Goal: Task Accomplishment & Management: Manage account settings

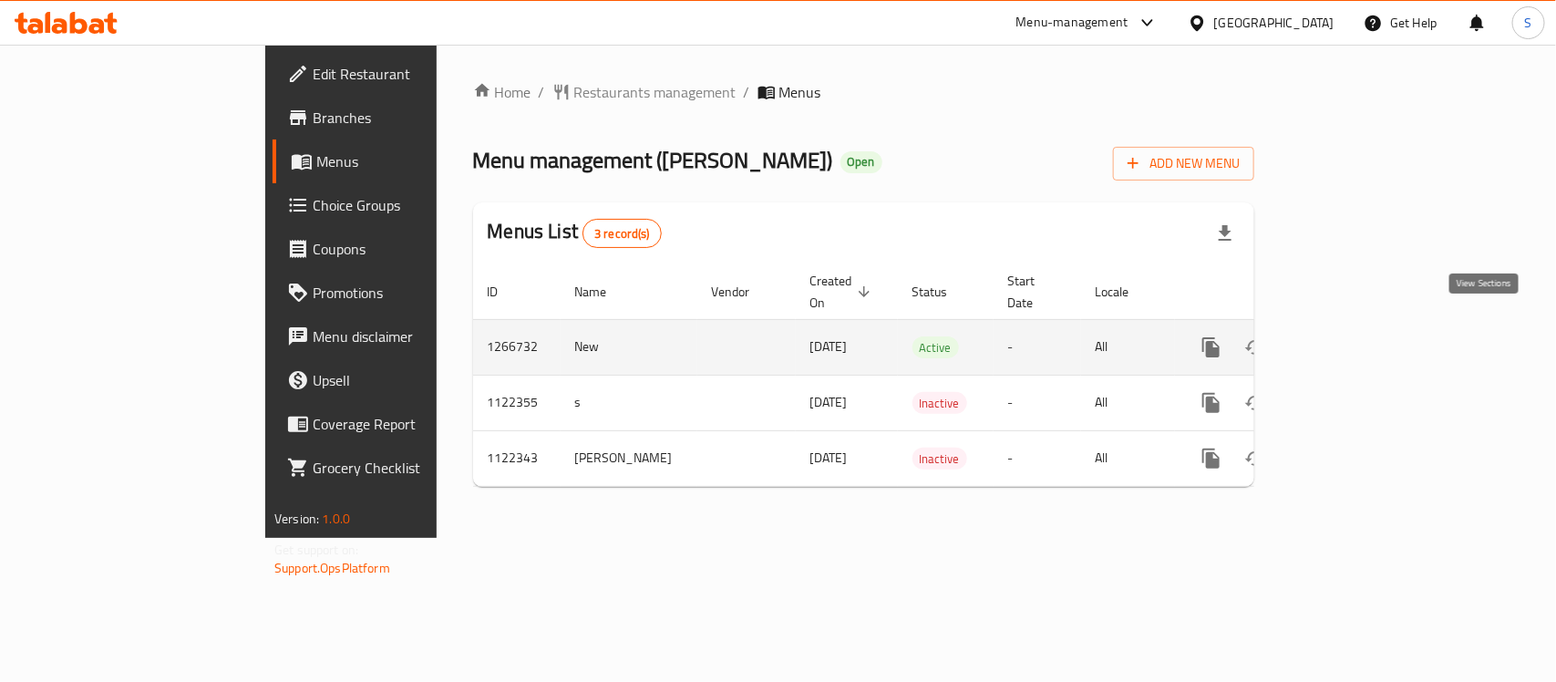
click at [1354, 336] on icon "enhanced table" at bounding box center [1343, 347] width 22 height 22
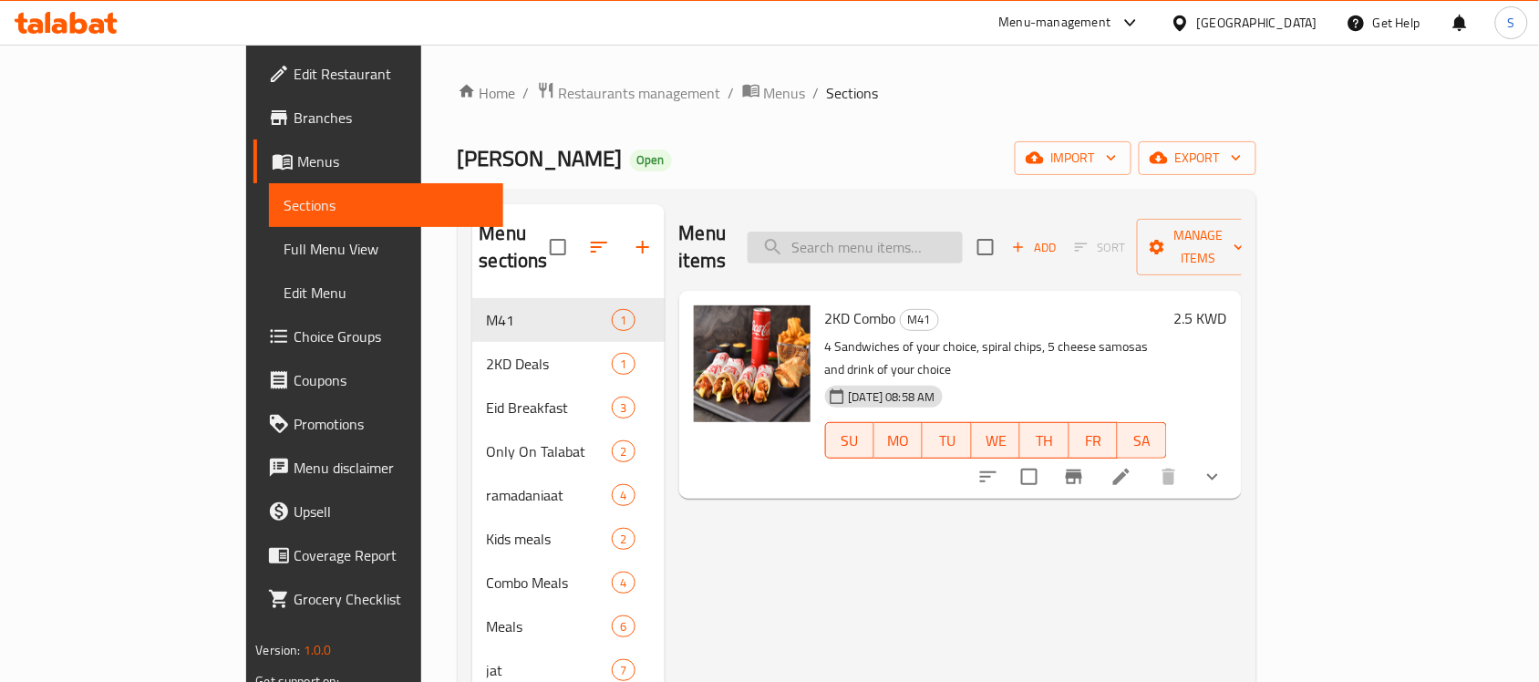
click at [963, 232] on input "search" at bounding box center [855, 248] width 215 height 32
paste input "Chapati Mortadella"
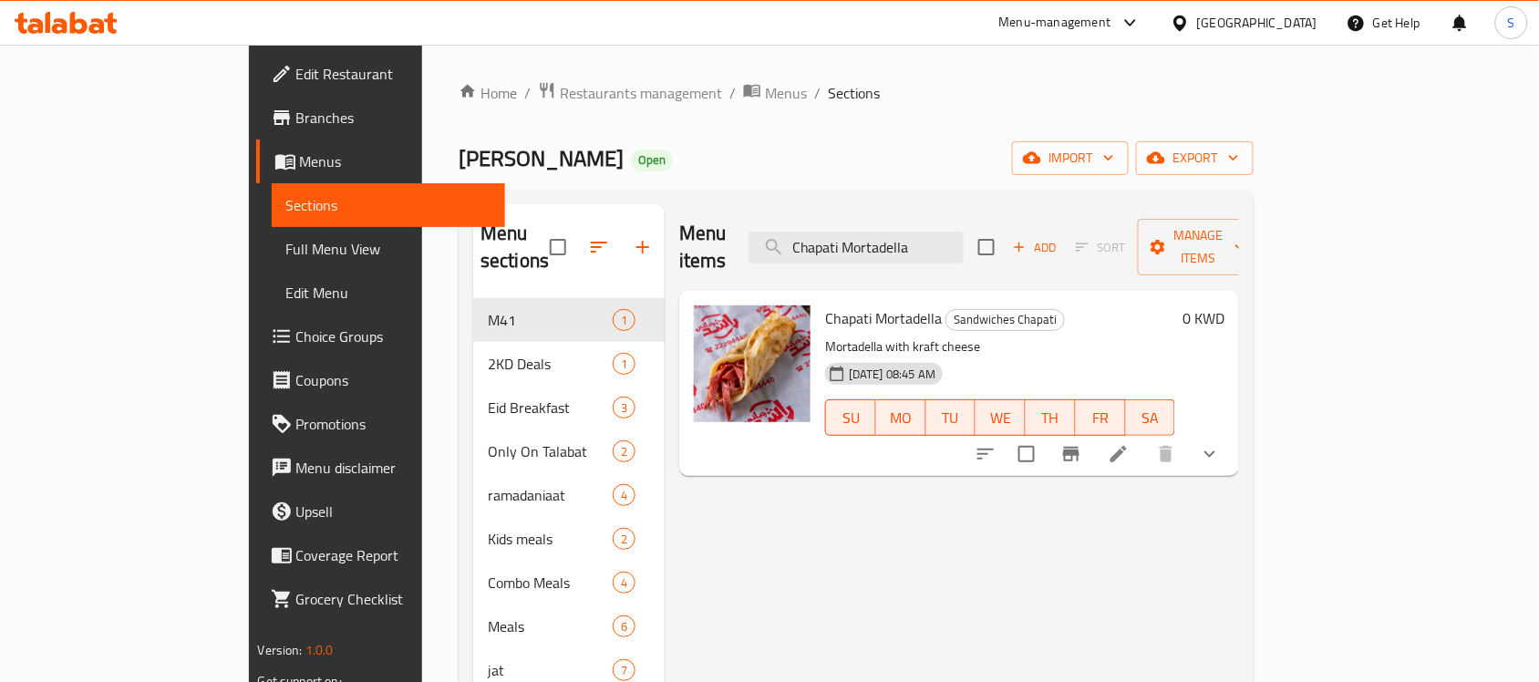
type input "Chapati Mortadella"
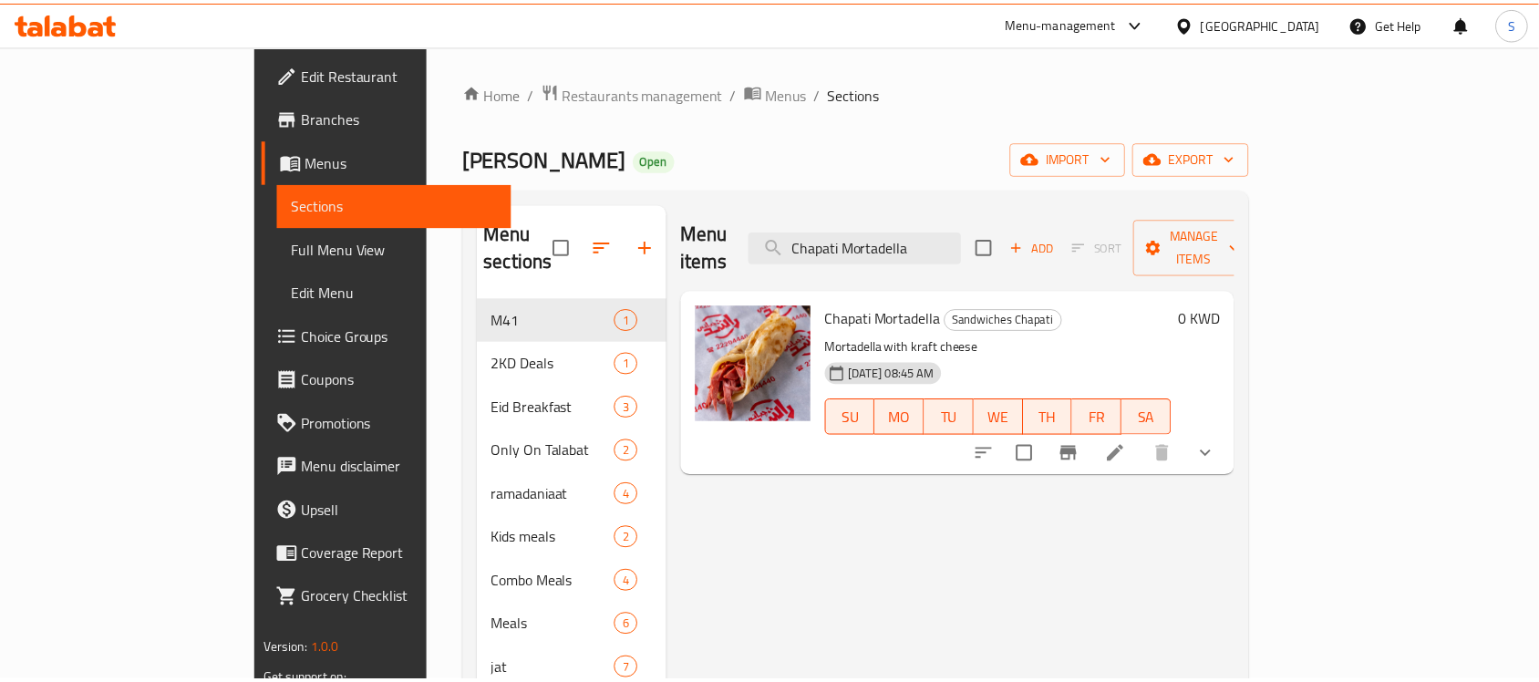
scroll to position [303, 0]
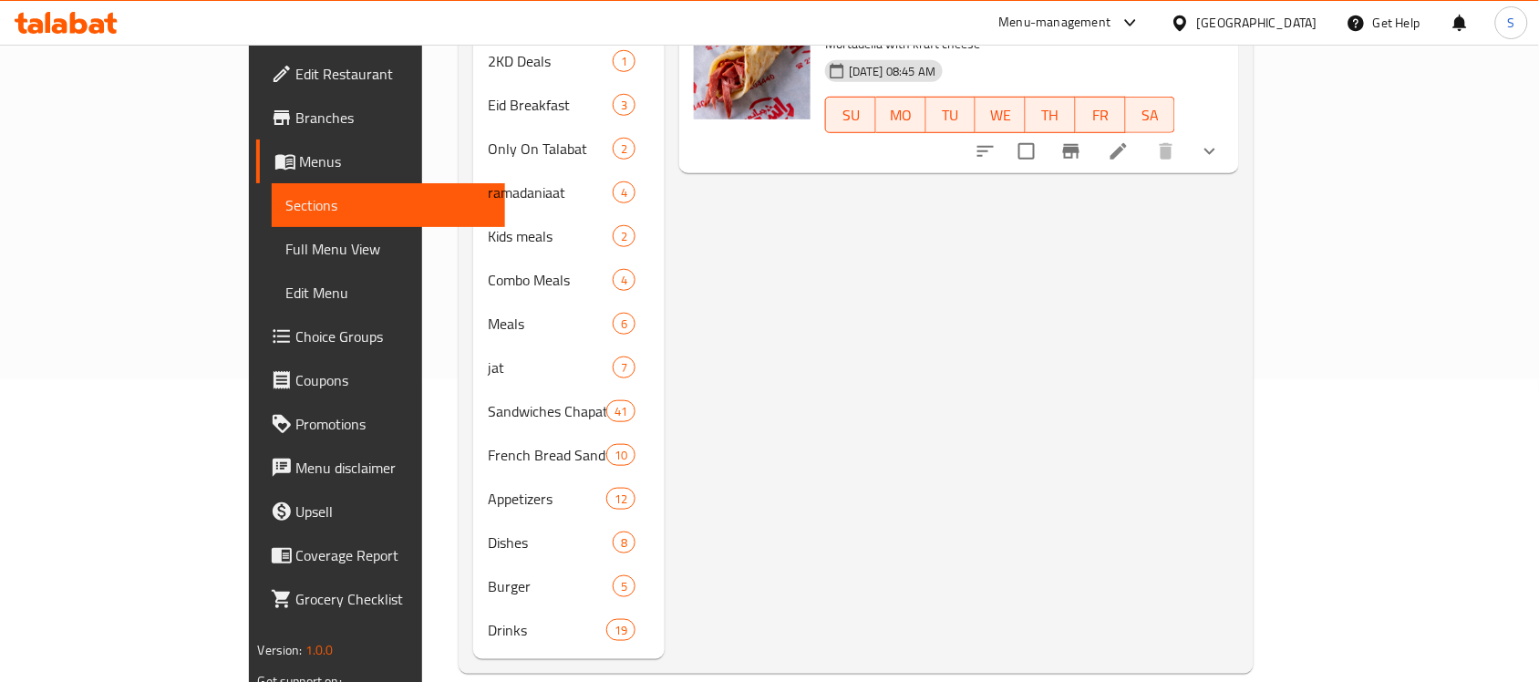
click at [1239, 453] on div "Menu items Chapati Mortadella Add Sort Manage items Chapati Mortadella Sandwich…" at bounding box center [952, 281] width 574 height 758
click at [1127, 143] on icon at bounding box center [1118, 151] width 16 height 16
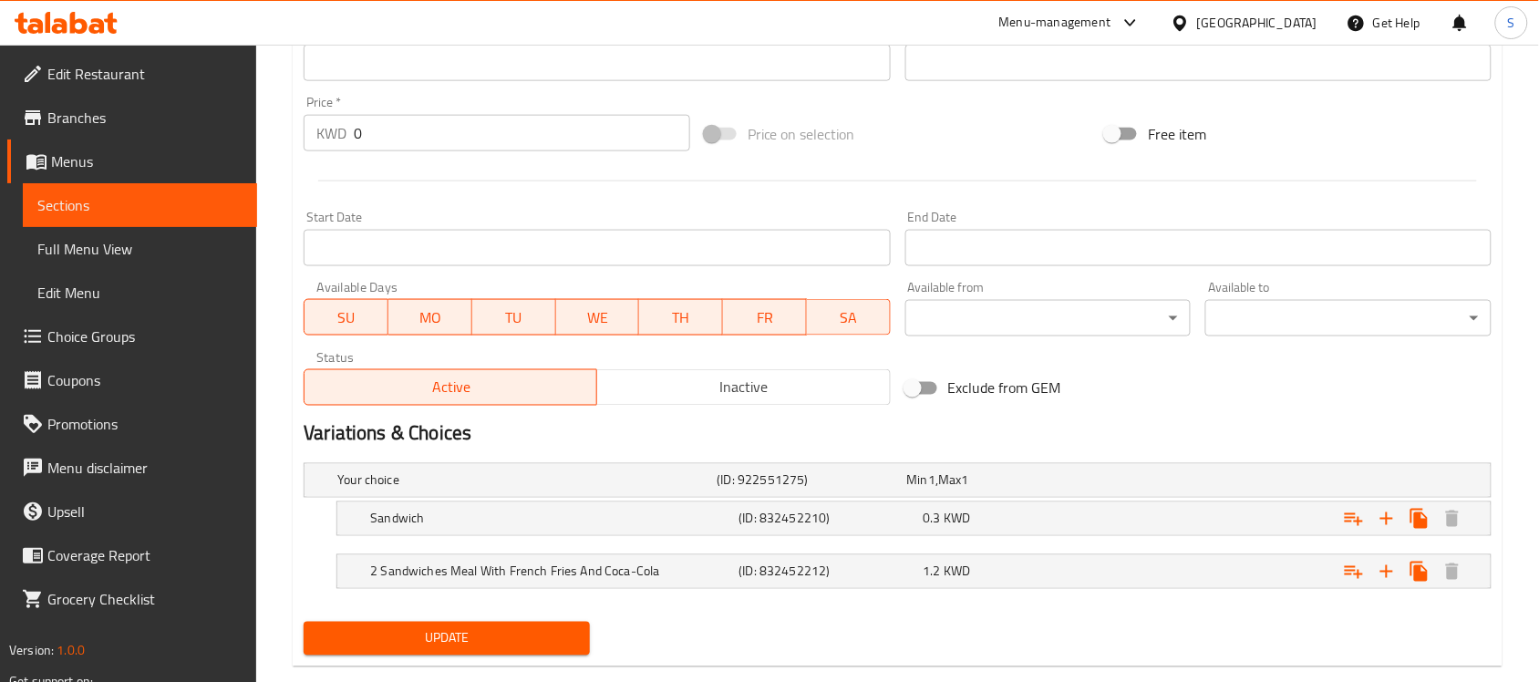
scroll to position [675, 0]
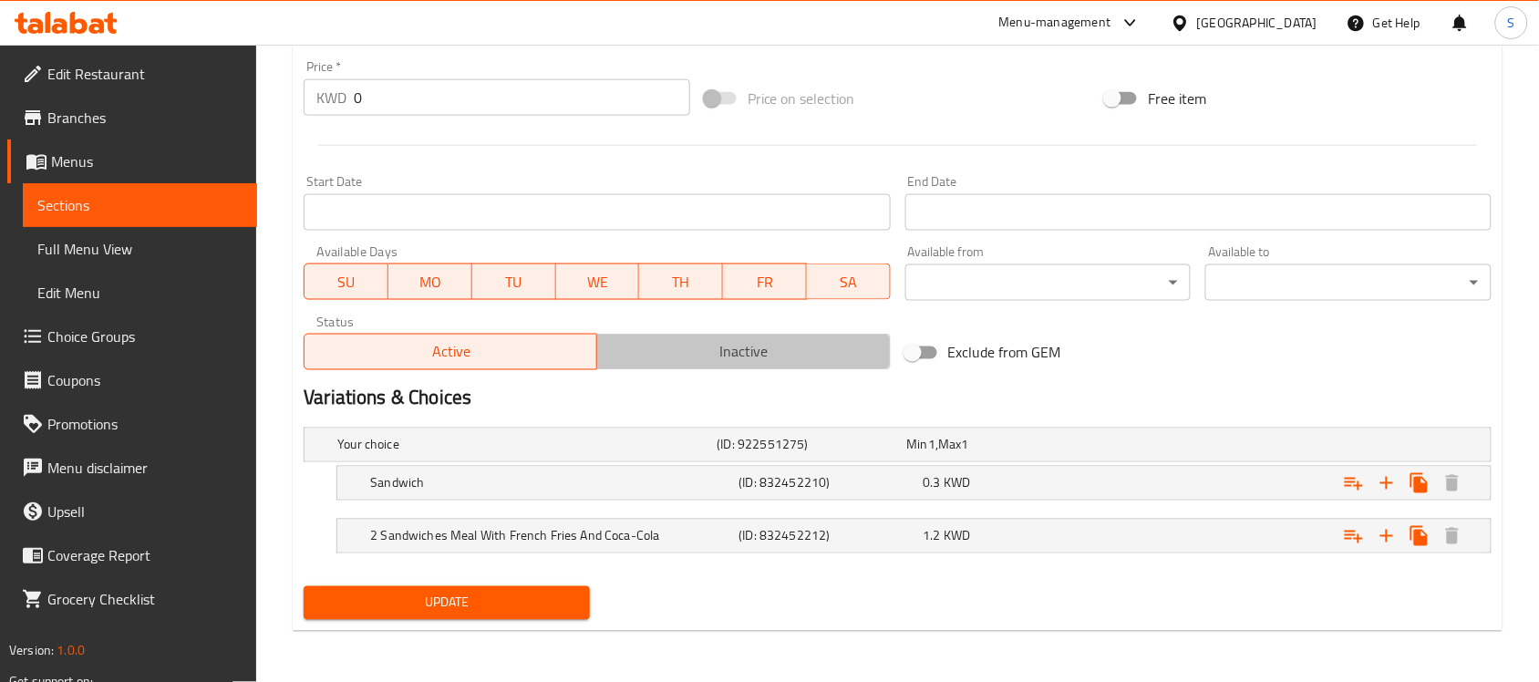
click at [711, 346] on span "Inactive" at bounding box center [743, 352] width 278 height 26
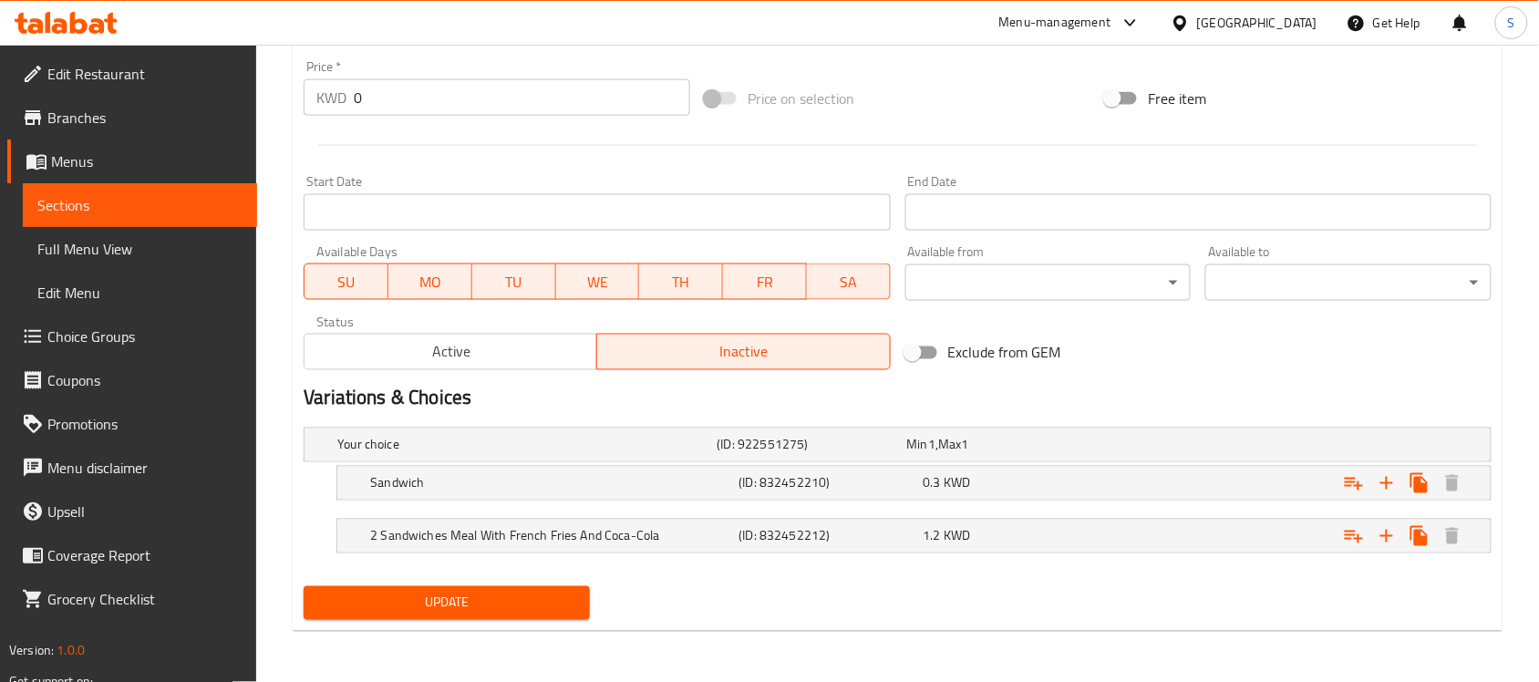
click at [444, 616] on button "Update" at bounding box center [447, 603] width 286 height 34
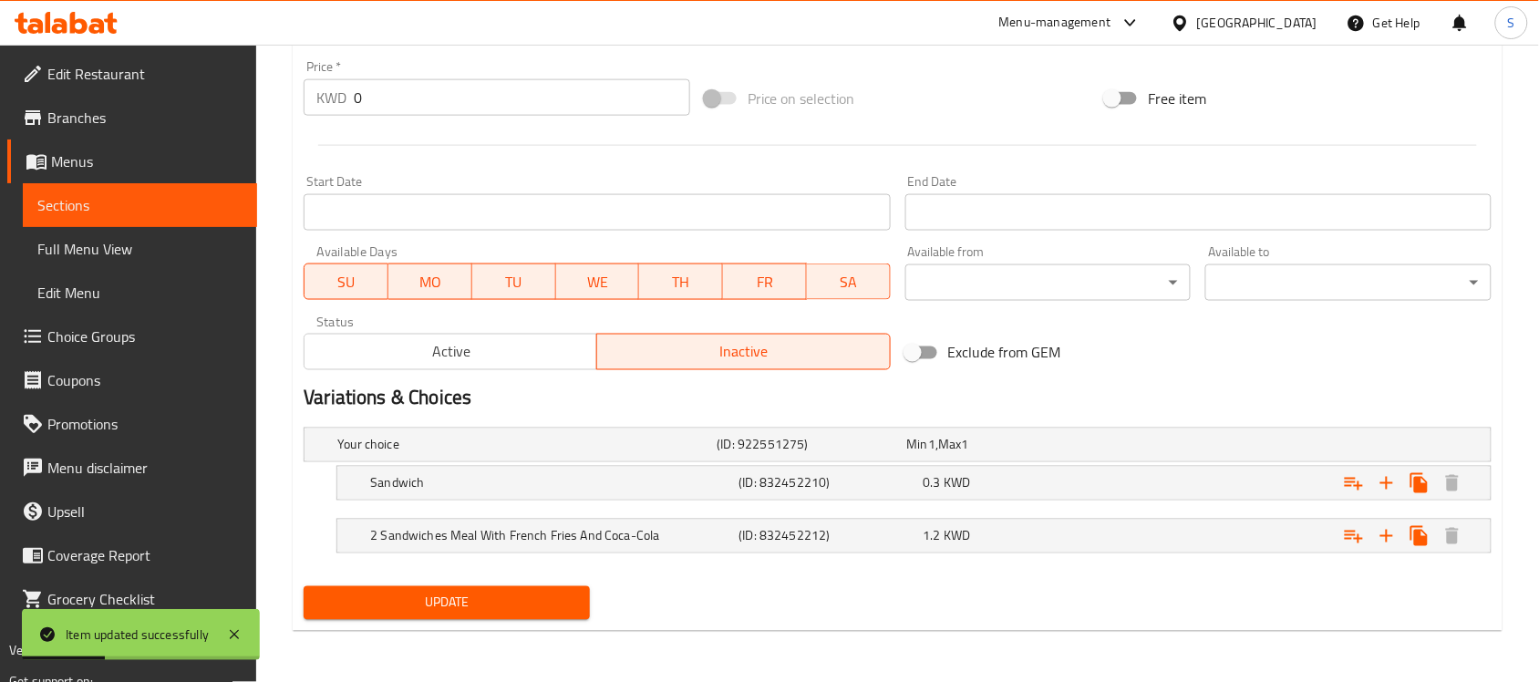
click at [125, 219] on link "Sections" at bounding box center [140, 205] width 234 height 44
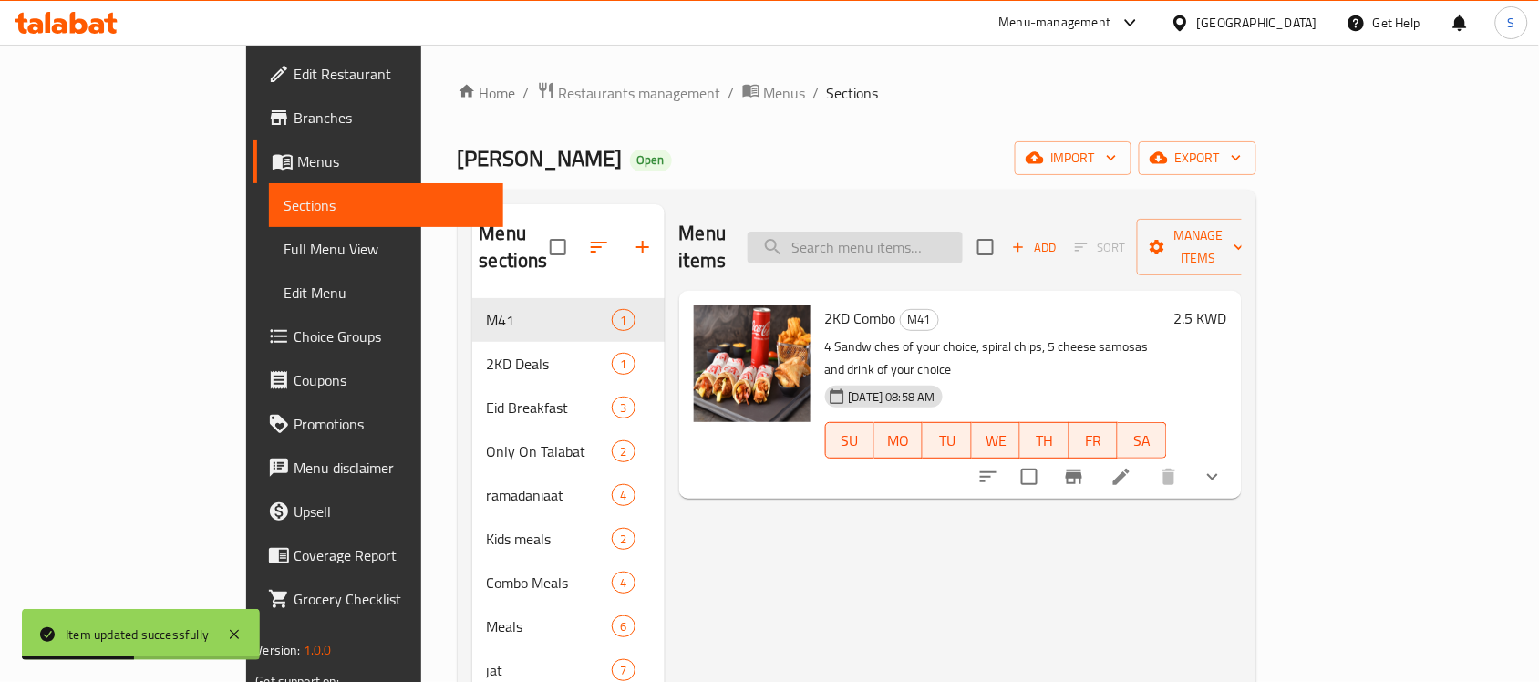
click at [916, 246] on input "search" at bounding box center [855, 248] width 215 height 32
paste input "Chapati Mortadella"
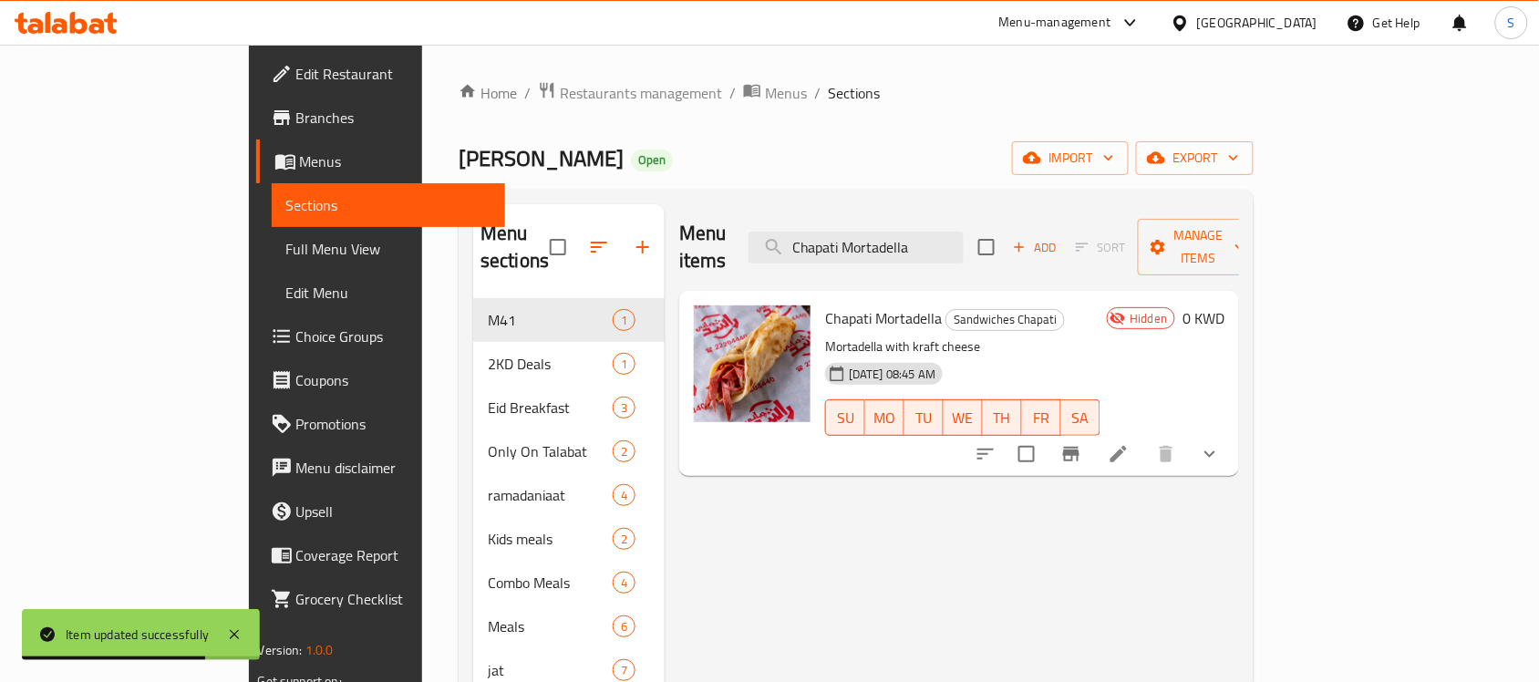
type input "Chapati Mortadella"
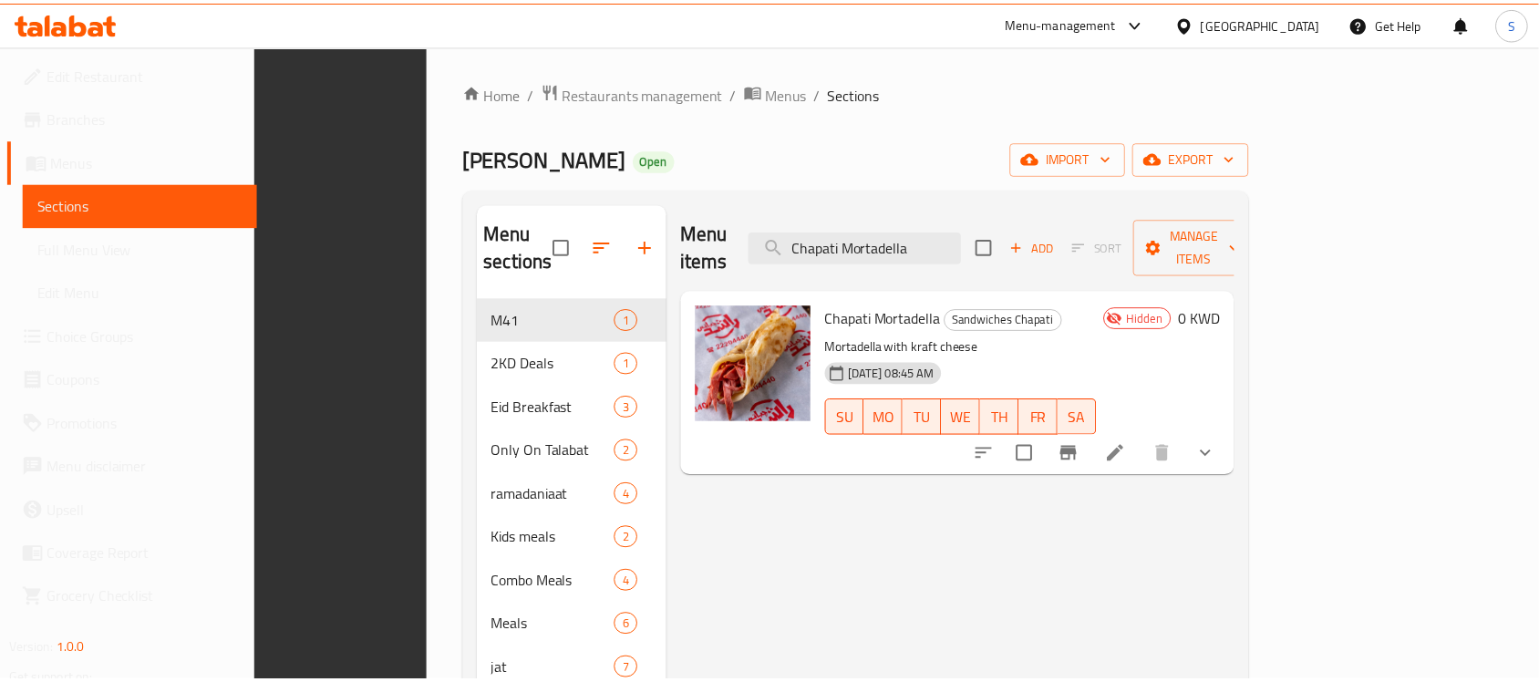
scroll to position [303, 0]
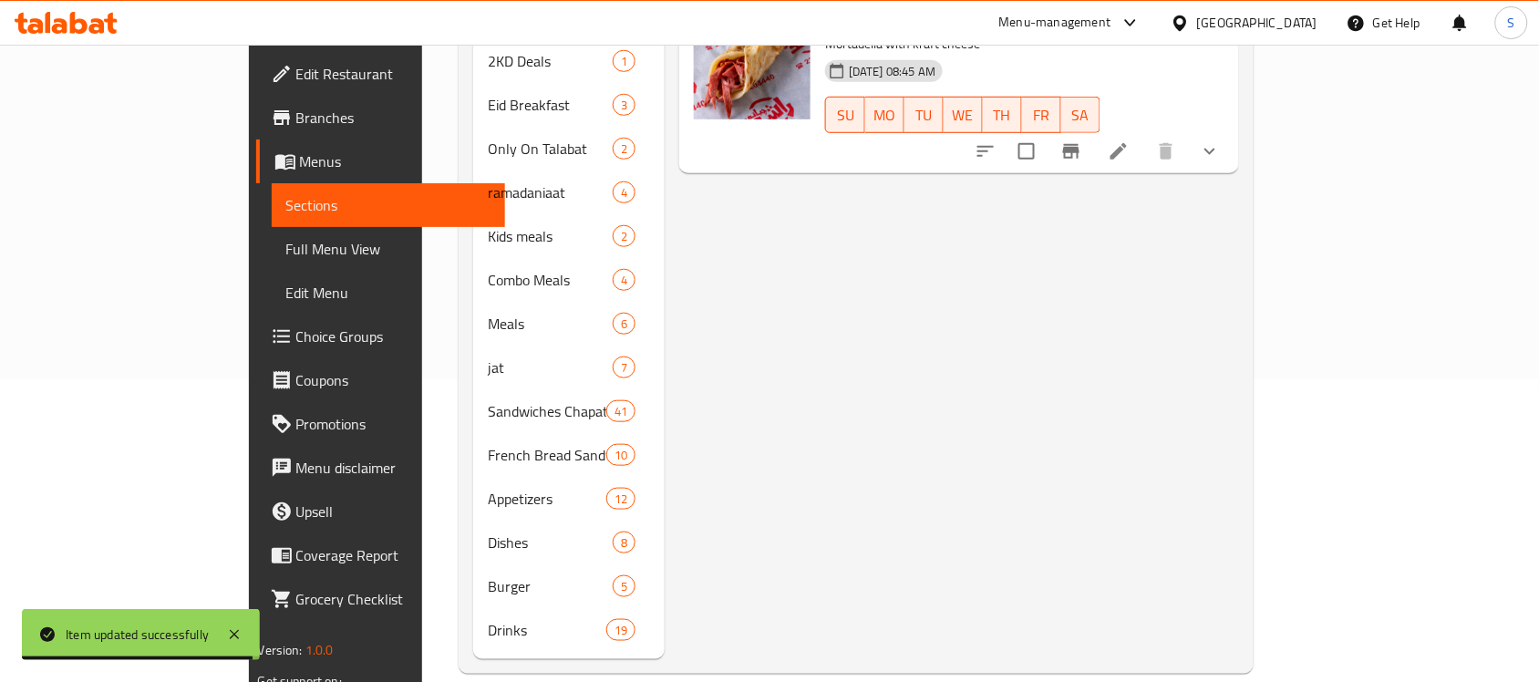
click at [877, 356] on div "Menu items Chapati Mortadella Add Sort Manage items Chapati Mortadella Sandwich…" at bounding box center [952, 281] width 574 height 758
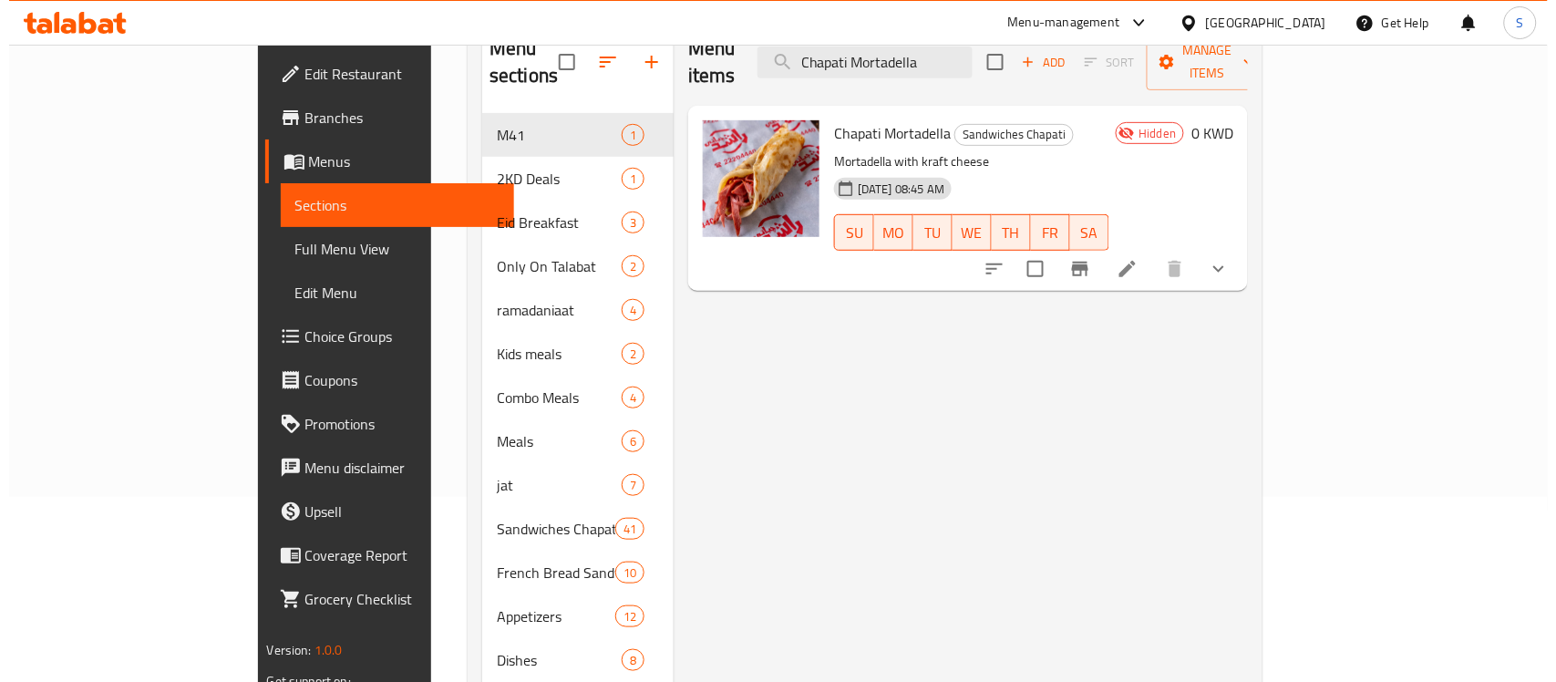
scroll to position [0, 0]
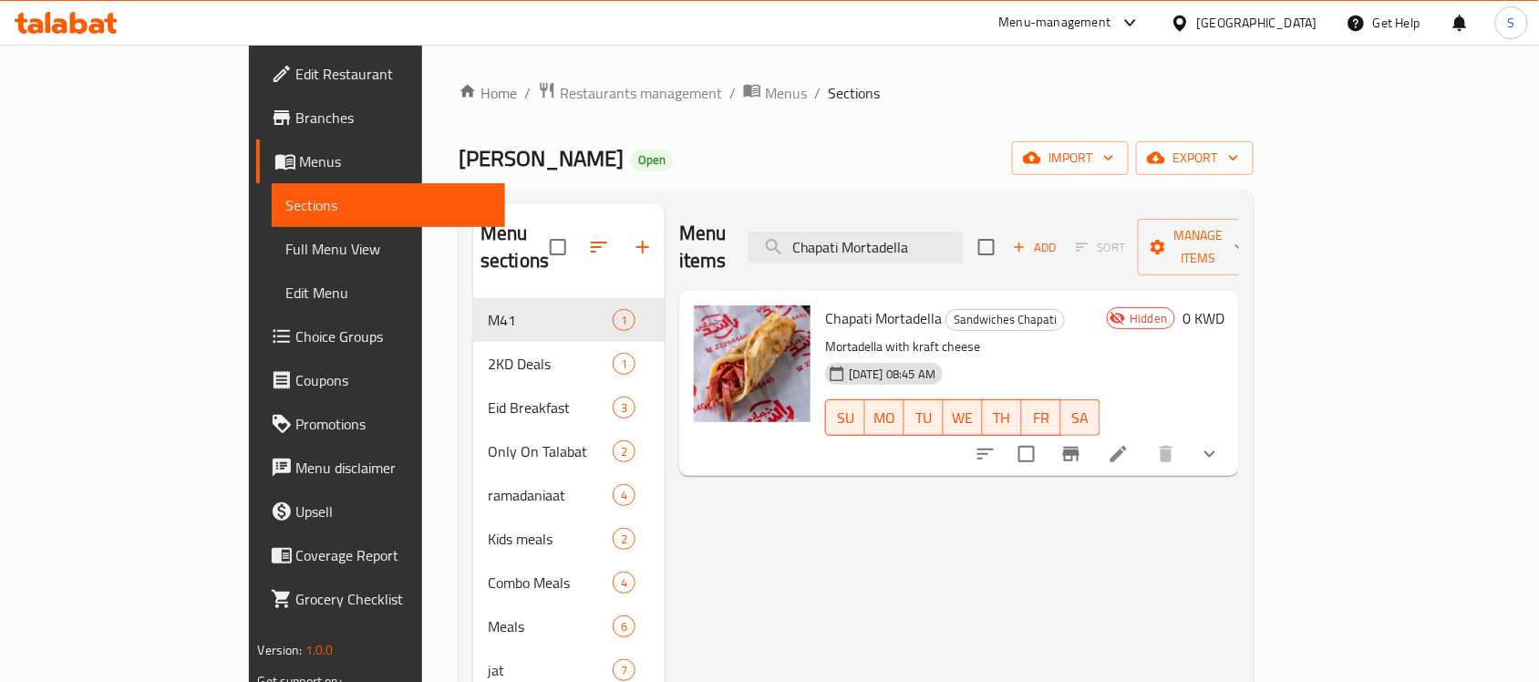
click at [834, 305] on span "Chapati Mortadella" at bounding box center [883, 318] width 117 height 27
copy h6 "Chapati Mortadella"
click at [1130, 443] on icon at bounding box center [1119, 454] width 22 height 22
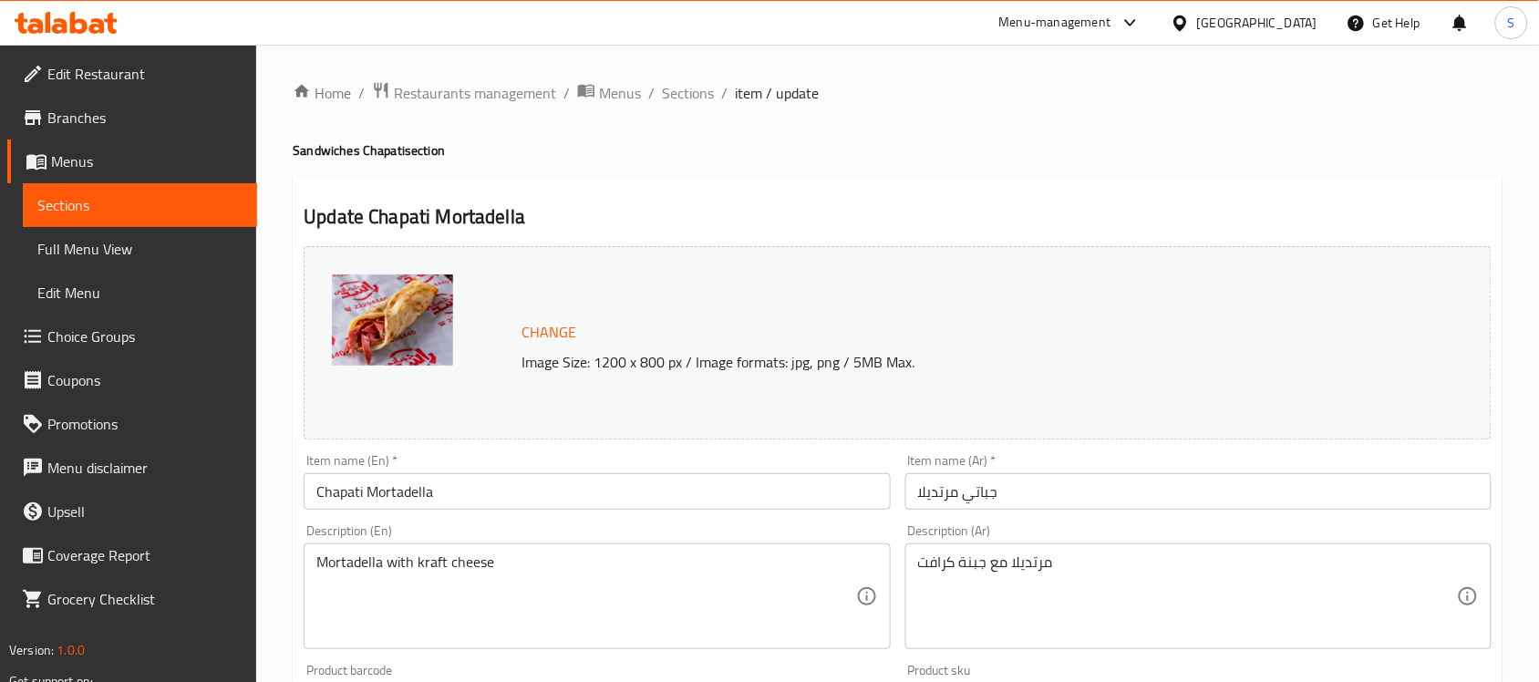
click at [371, 499] on input "Chapati Mortadella" at bounding box center [597, 491] width 586 height 36
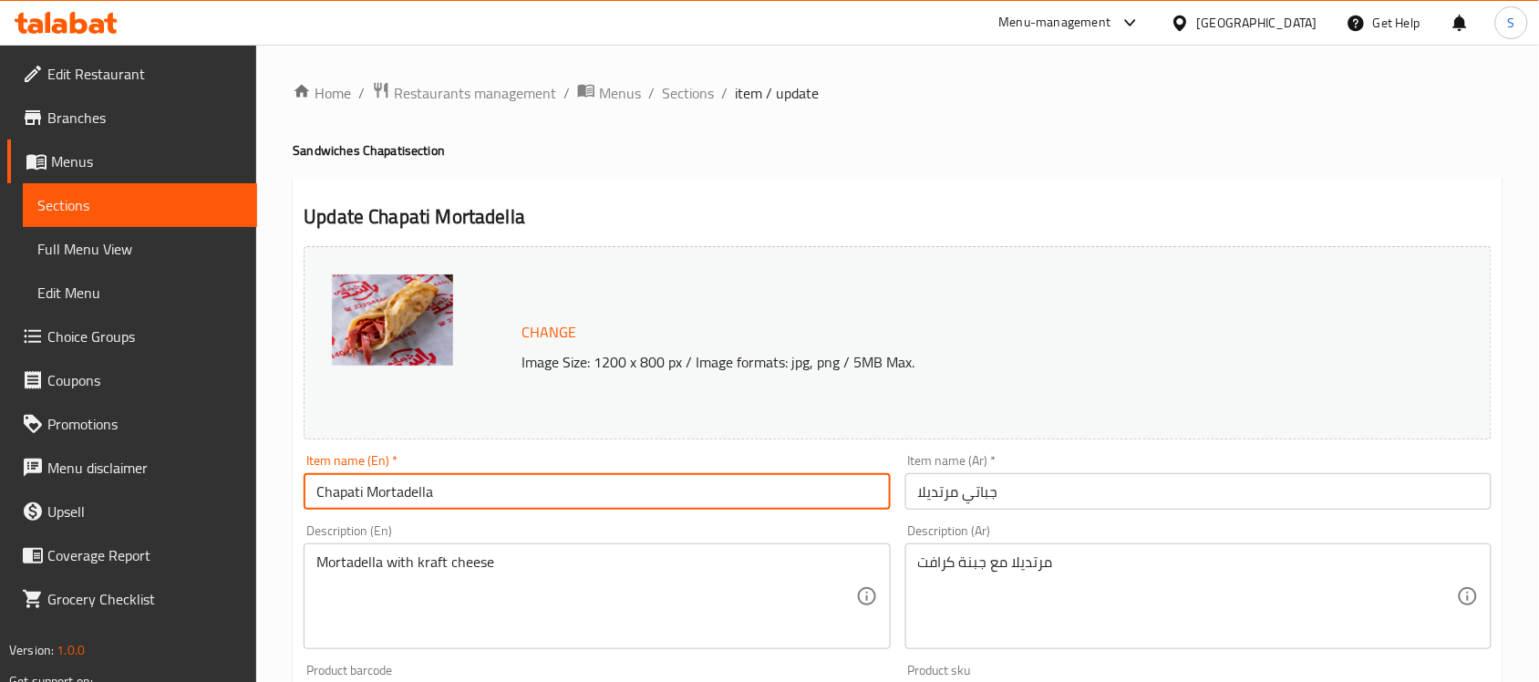
click at [371, 499] on input "Chapati Mortadella" at bounding box center [597, 491] width 586 height 36
click at [68, 167] on span "Menus" at bounding box center [146, 161] width 191 height 22
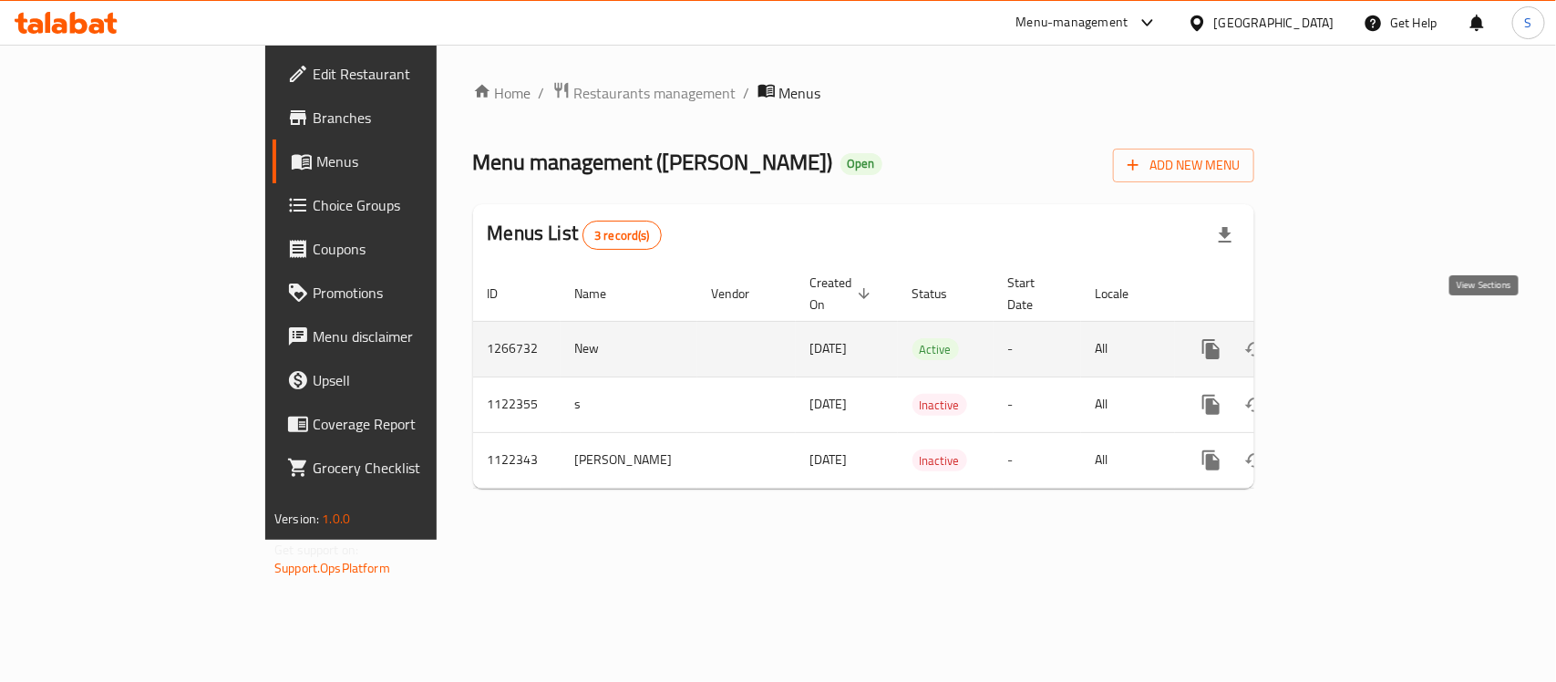
click at [1354, 338] on icon "enhanced table" at bounding box center [1343, 349] width 22 height 22
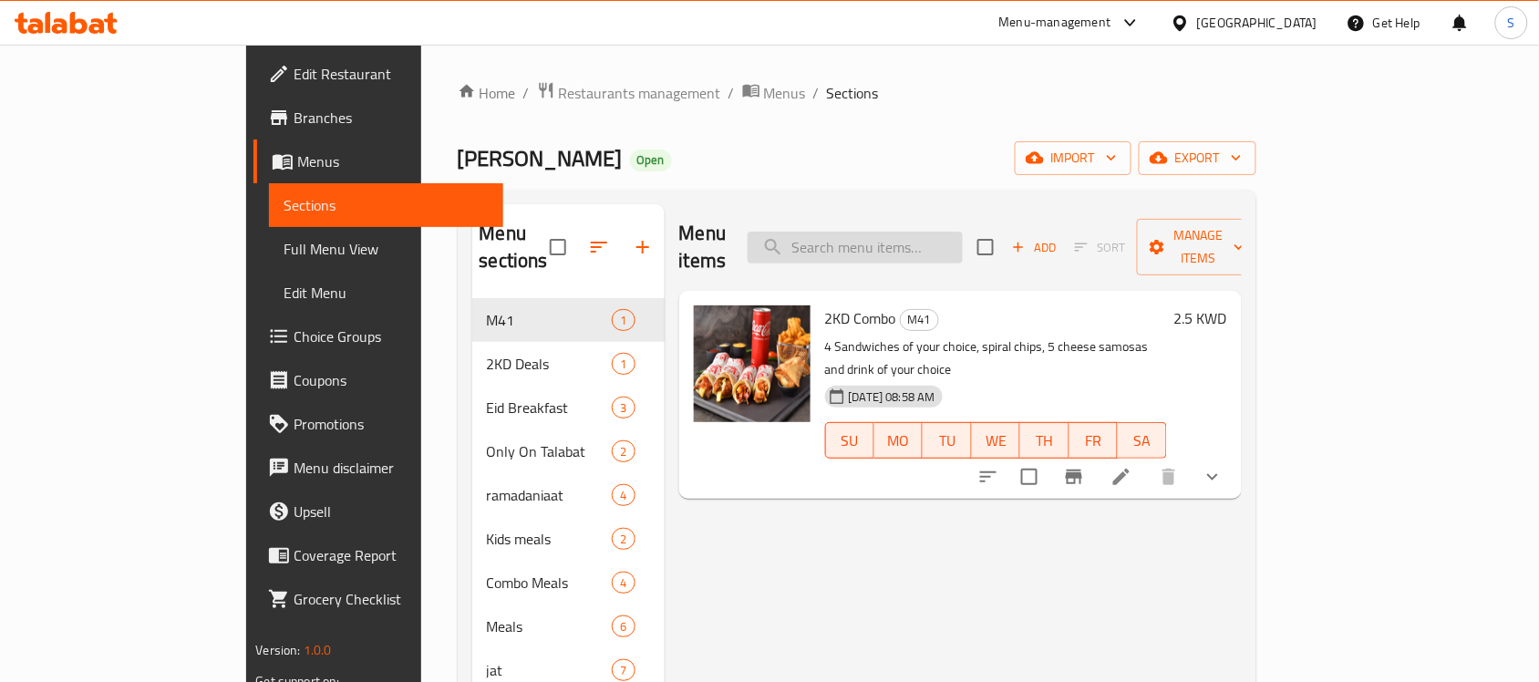
click at [914, 240] on input "search" at bounding box center [855, 248] width 215 height 32
paste input "Chapati Mortadella"
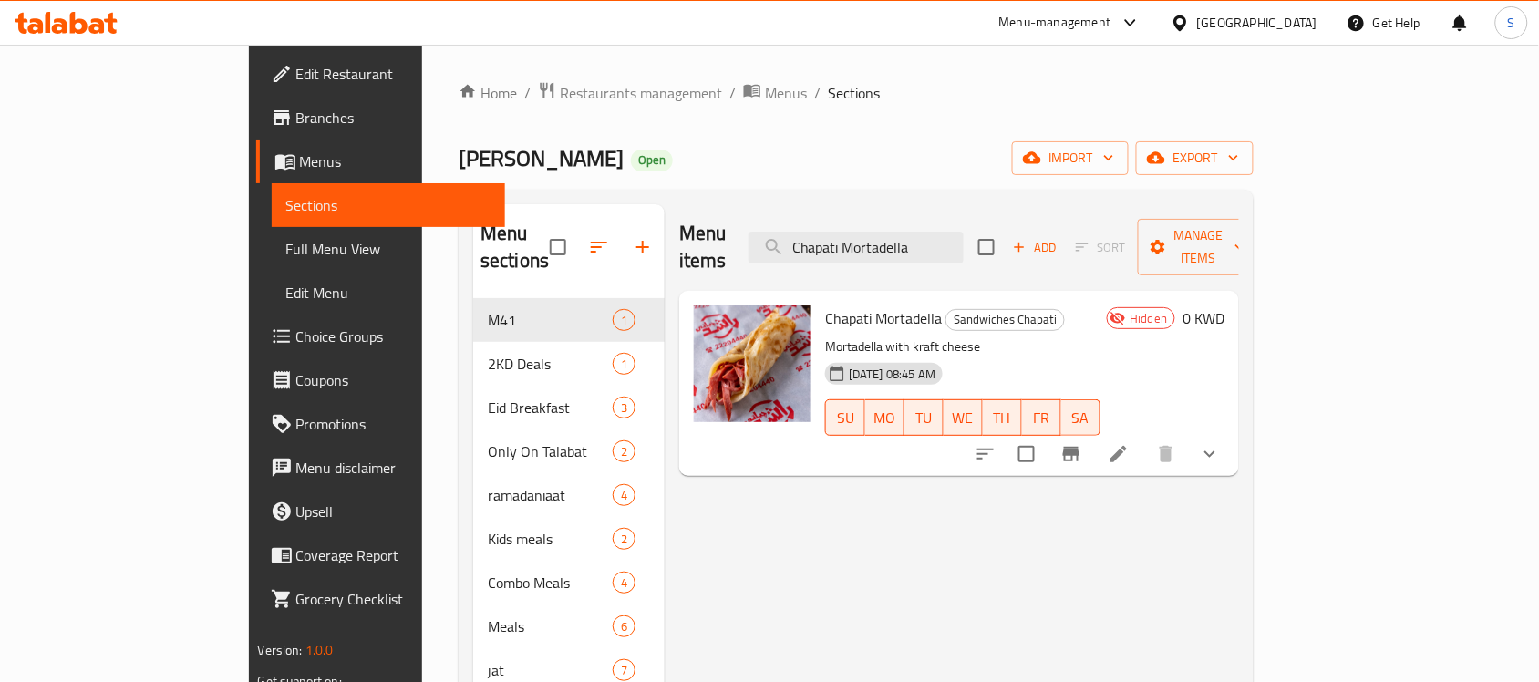
type input "Chapati Mortadella"
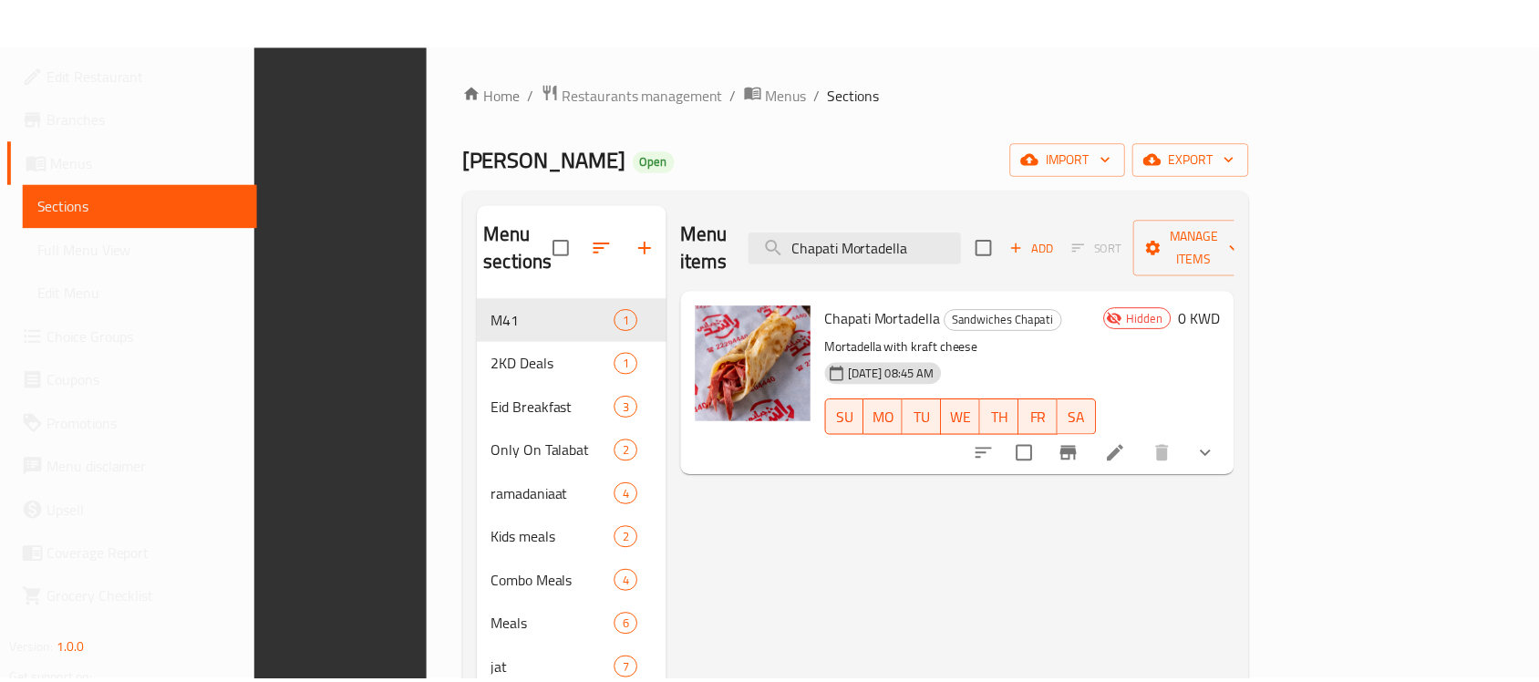
scroll to position [303, 0]
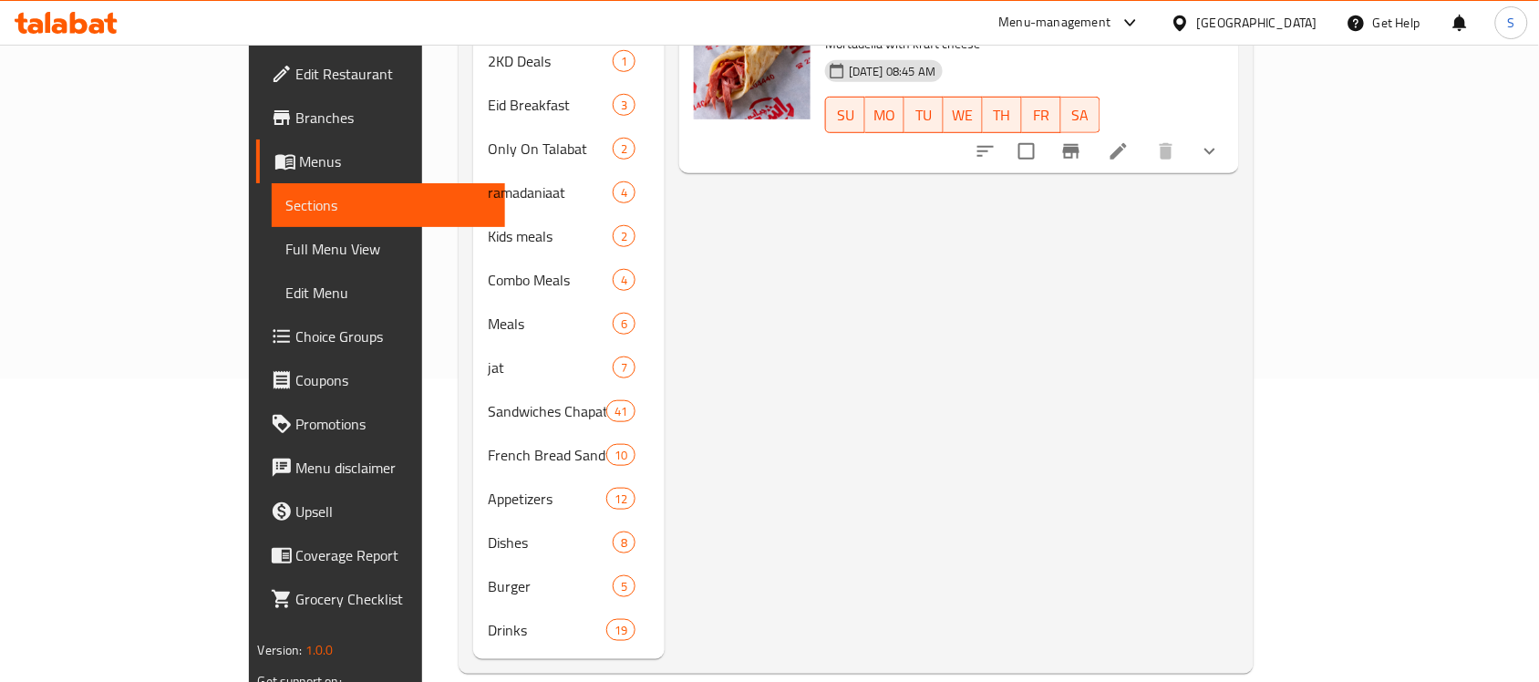
click at [286, 249] on span "Full Menu View" at bounding box center [388, 249] width 205 height 22
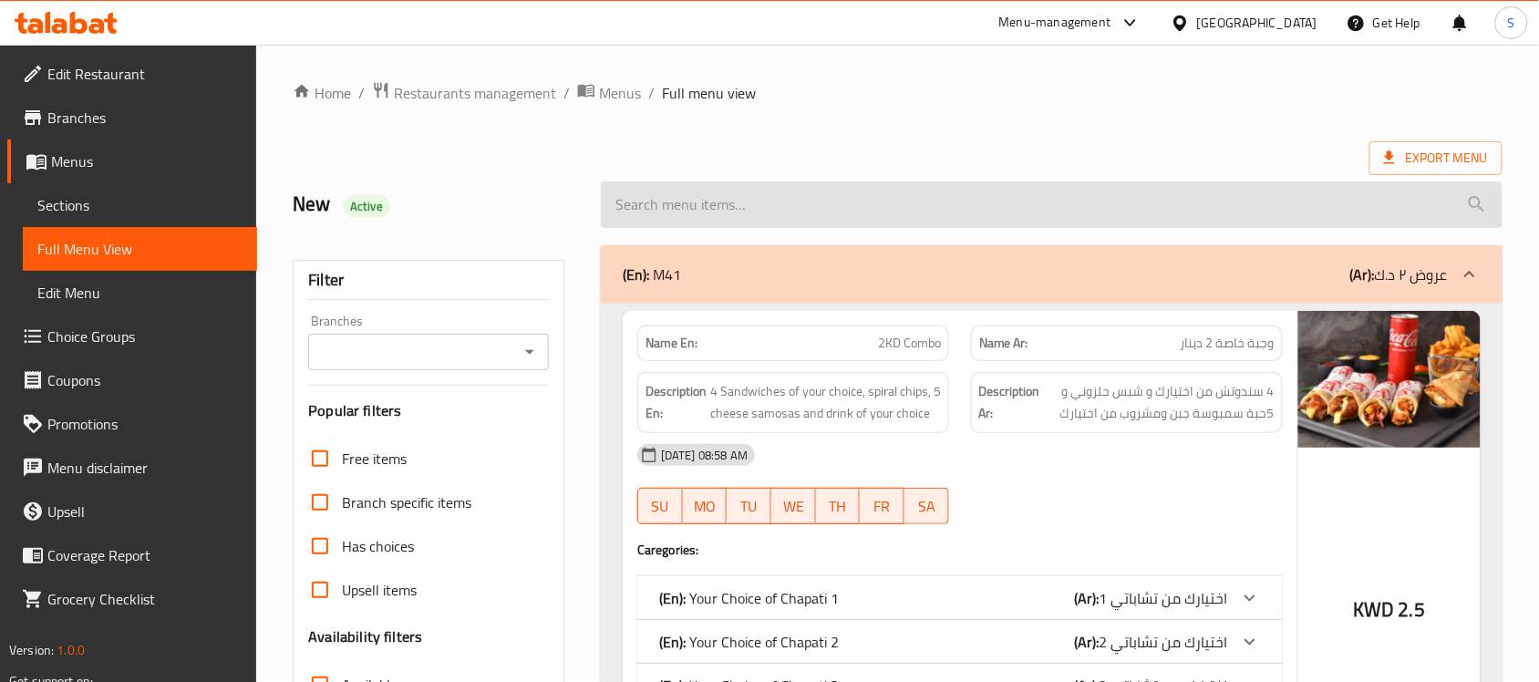
click at [713, 199] on input "search" at bounding box center [1052, 204] width 902 height 46
paste input "Chapati Mortadella"
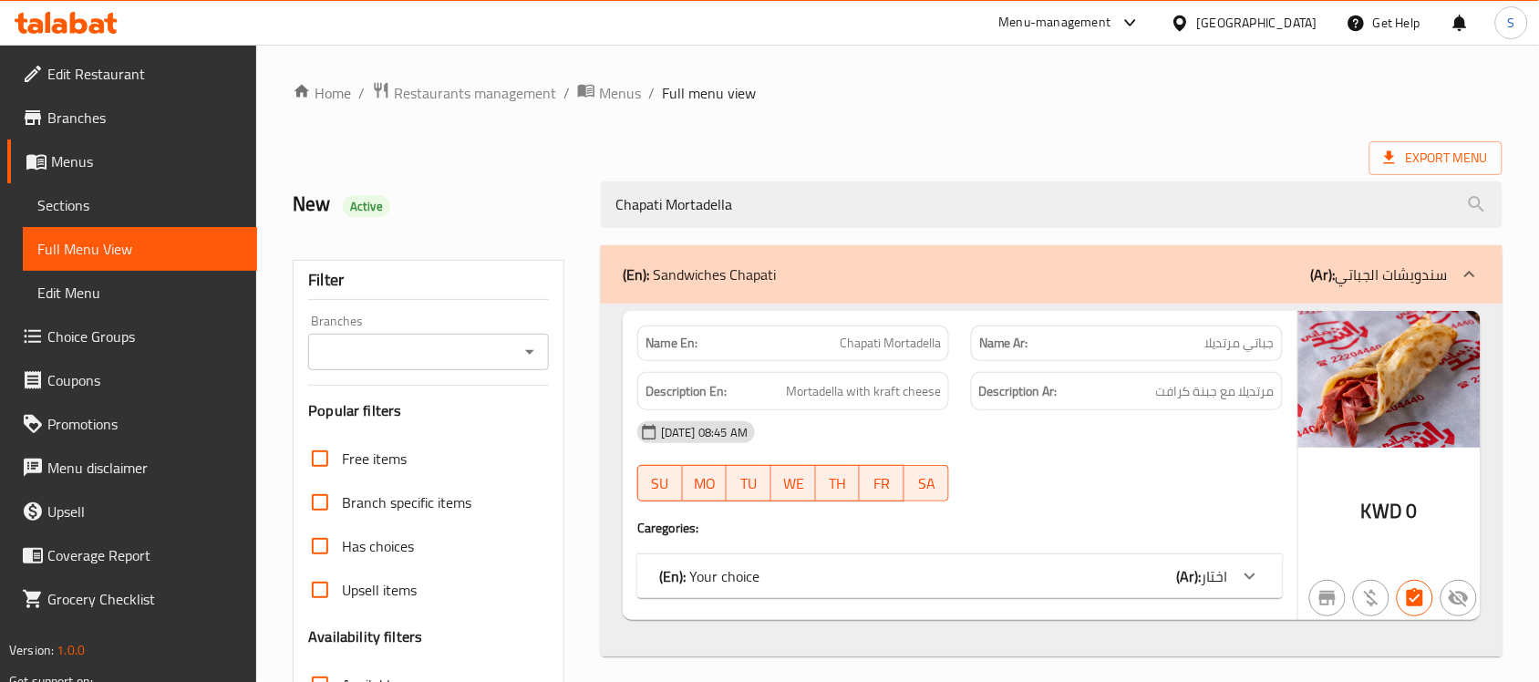
type input "Chapati Mortadella"
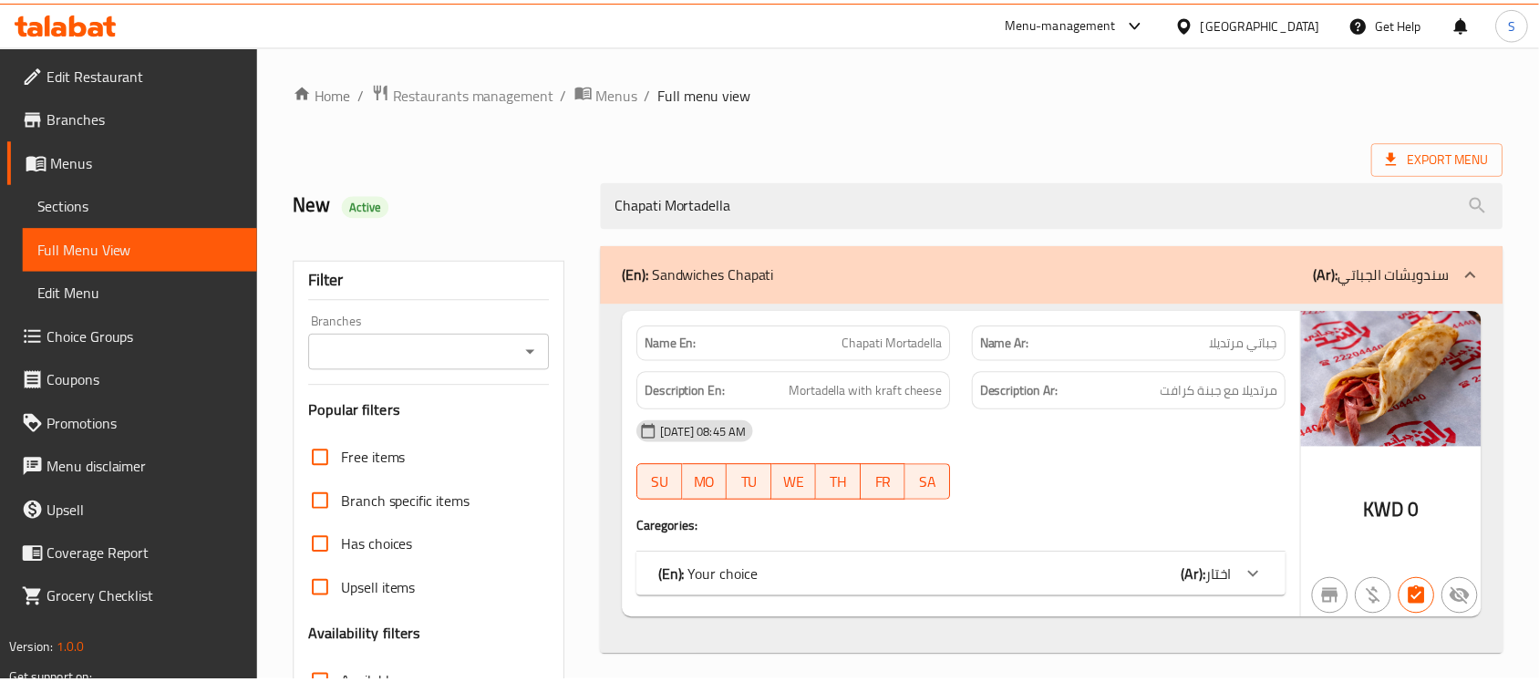
scroll to position [288, 0]
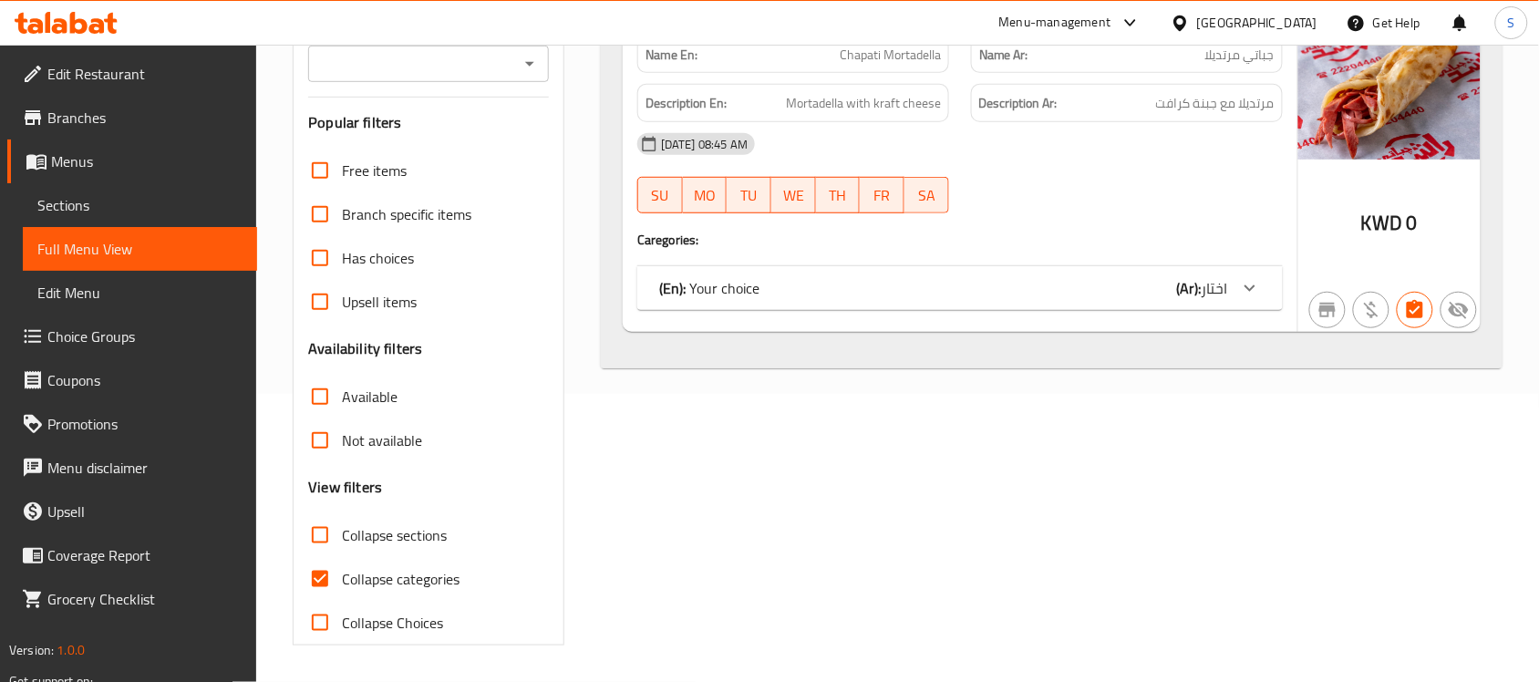
drag, startPoint x: 893, startPoint y: 460, endPoint x: 852, endPoint y: 397, distance: 75.1
click at [893, 460] on div "(En): Sandwiches Chapati (Ar): سندويشات الجباتي Name En: Chapati Mortadella Nam…" at bounding box center [1052, 301] width 924 height 710
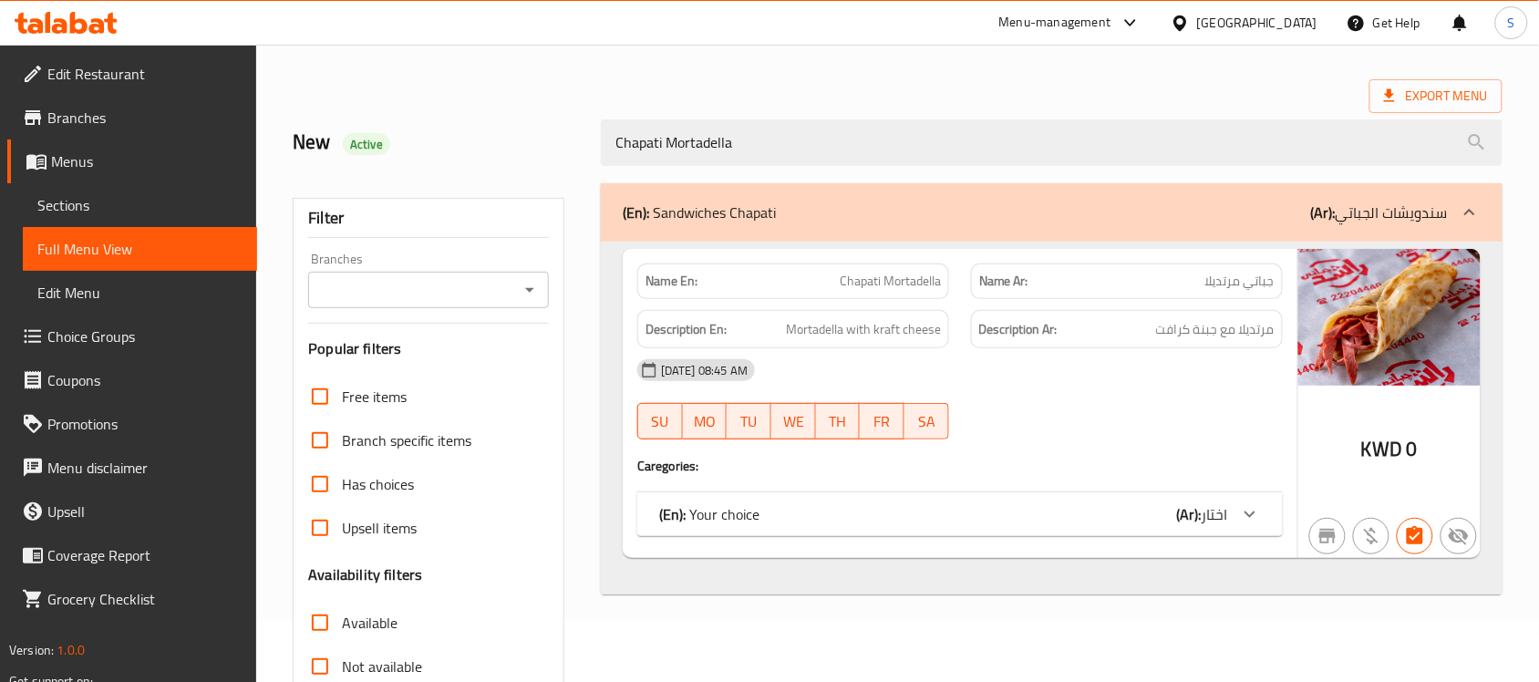
scroll to position [60, 0]
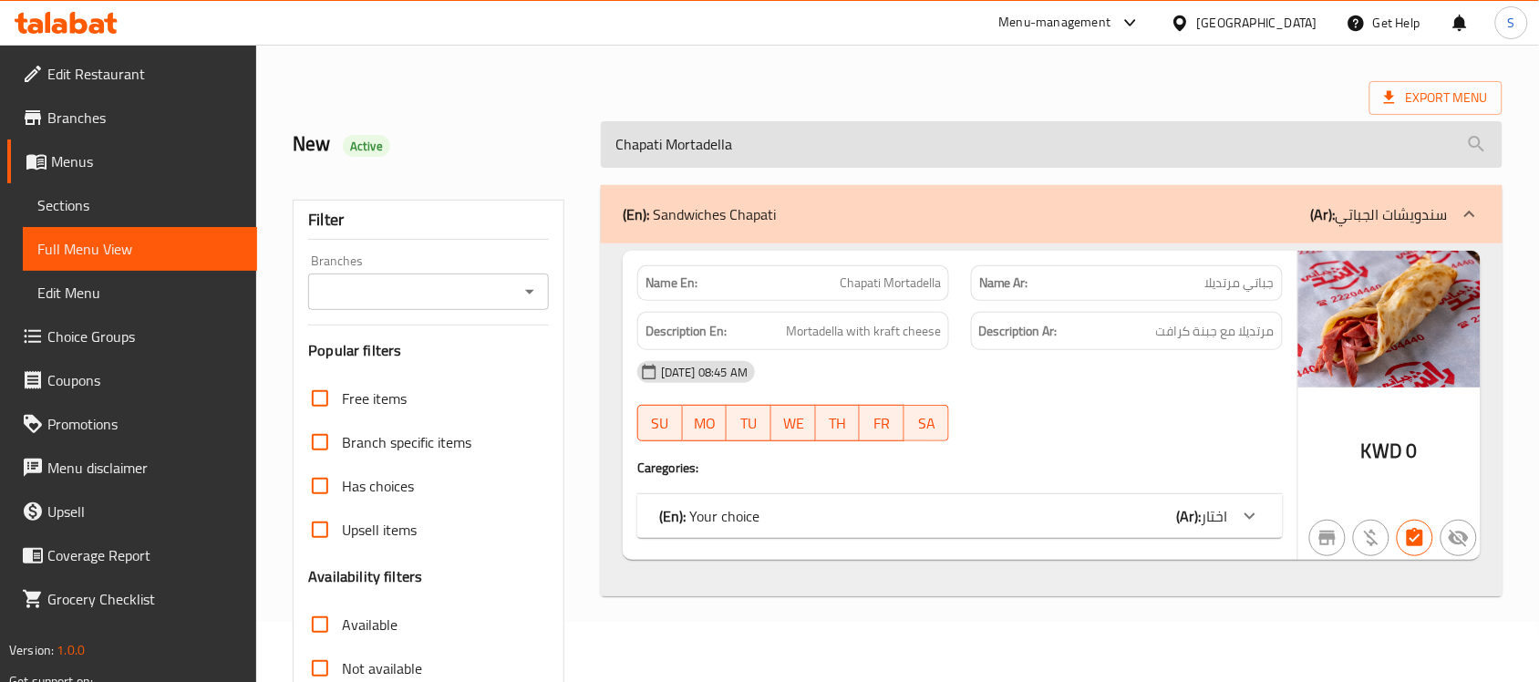
click at [745, 142] on input "Chapati Mortadella" at bounding box center [1052, 144] width 902 height 46
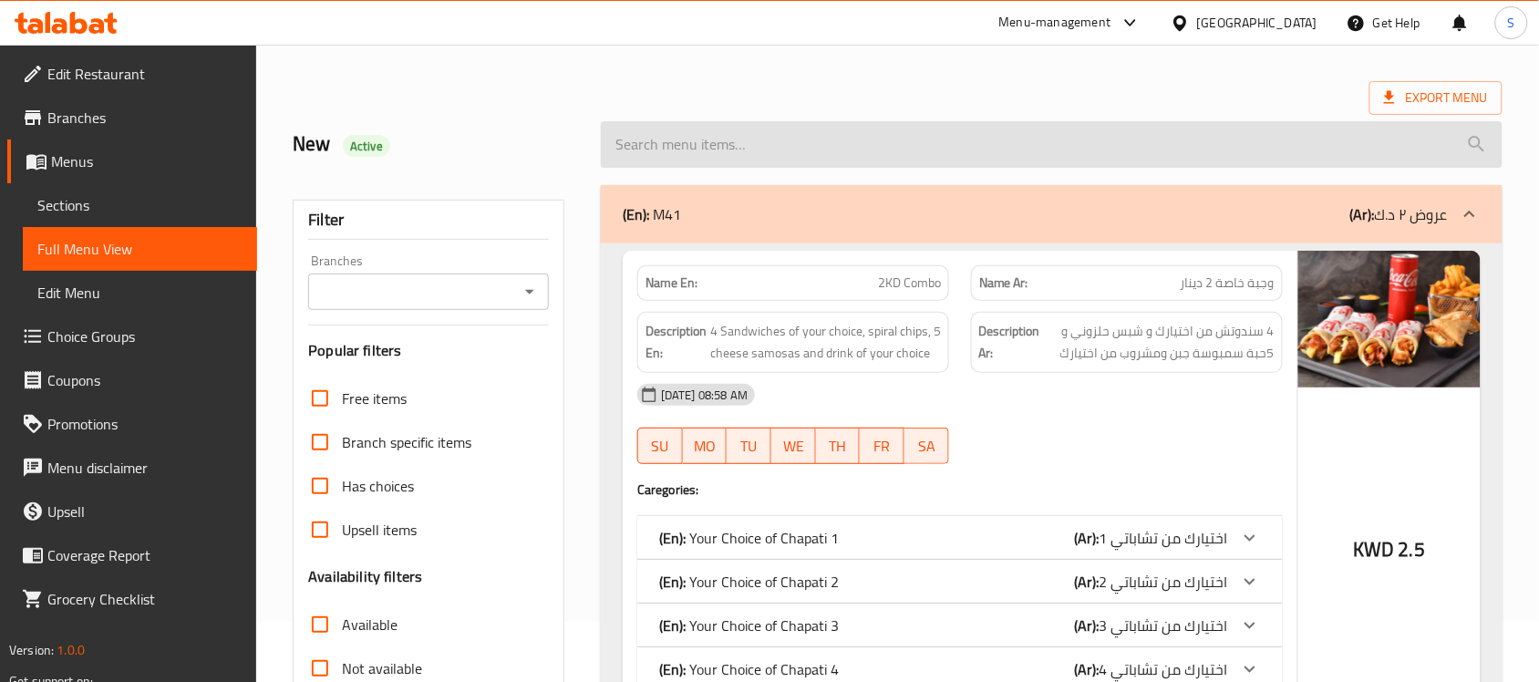
click at [688, 144] on input "search" at bounding box center [1052, 144] width 902 height 46
paste input "Chapati Mortadella"
type input "Chapati Mortadella"
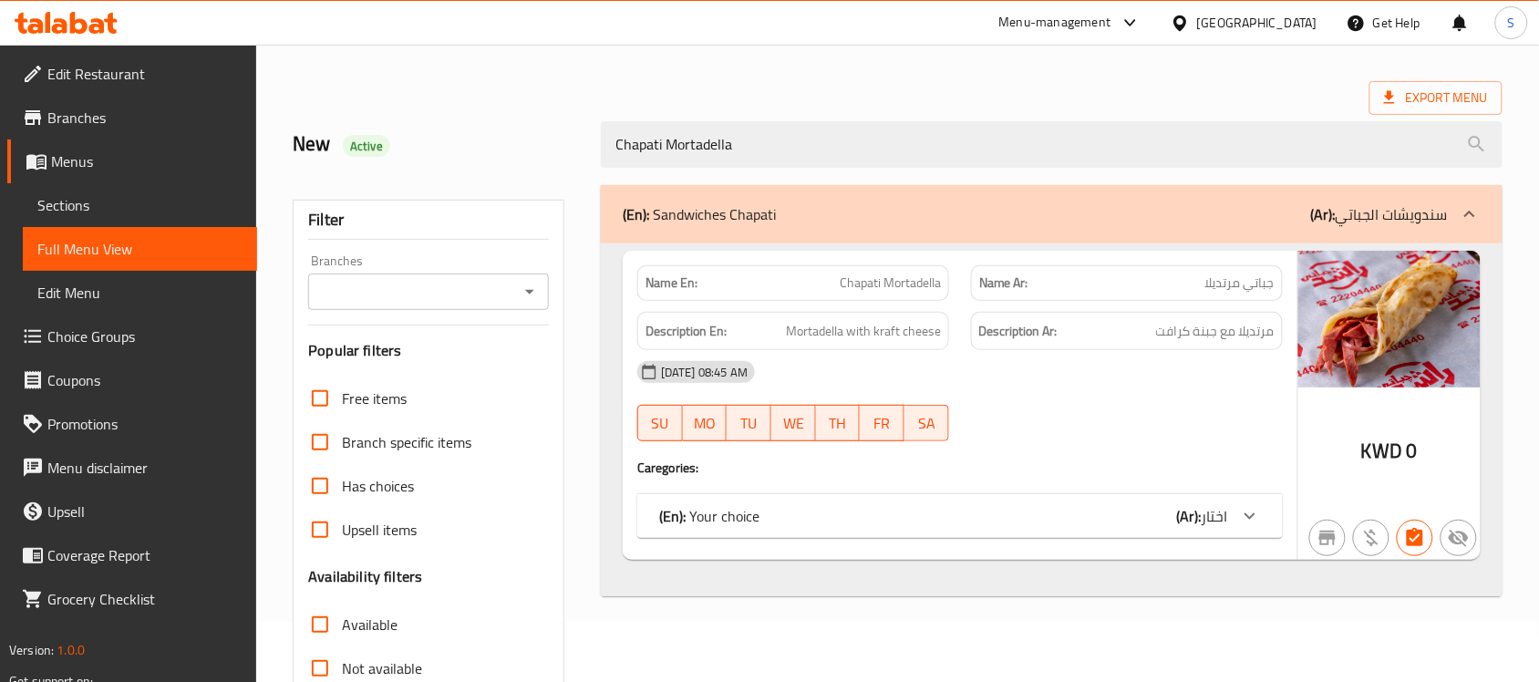
drag, startPoint x: 784, startPoint y: 153, endPoint x: 500, endPoint y: 143, distance: 284.6
click at [556, 147] on div "New Active Chapati Mortadella" at bounding box center [898, 144] width 1232 height 81
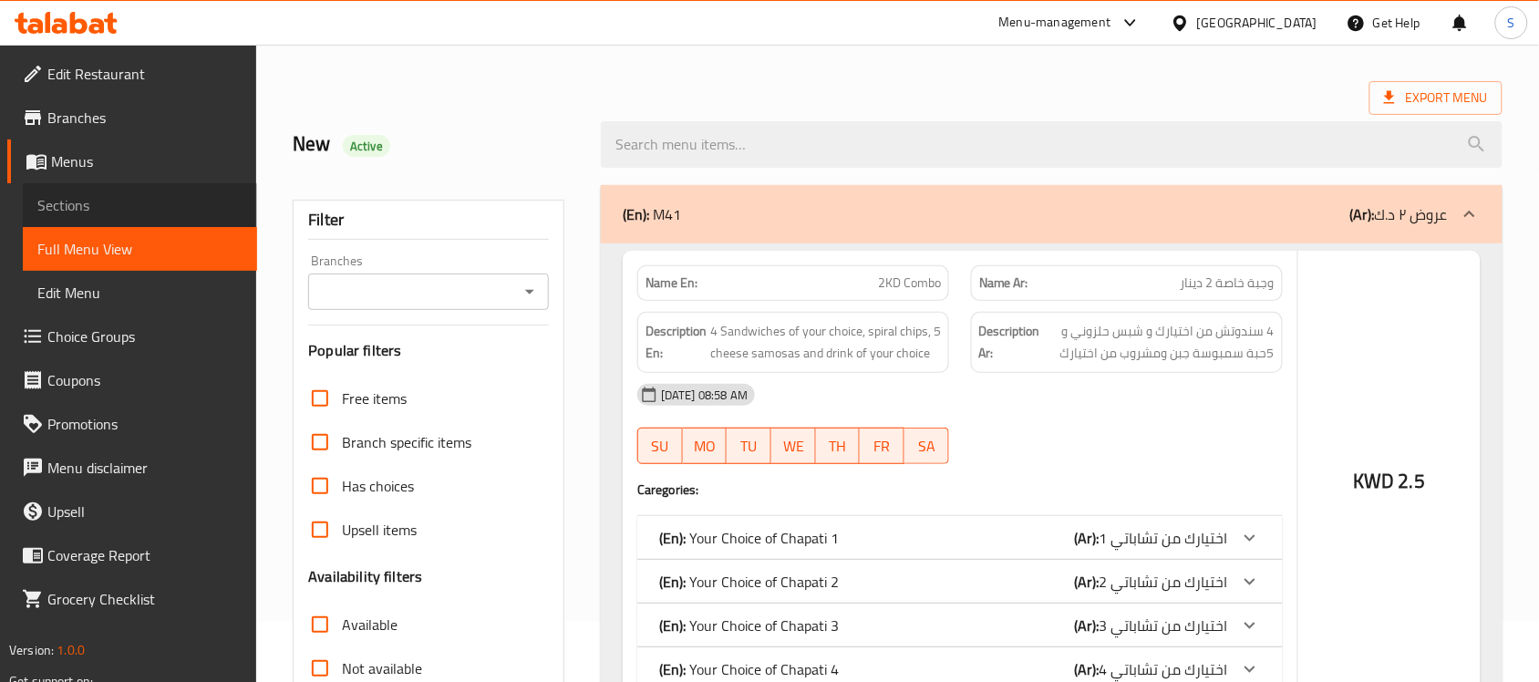
click at [107, 199] on span "Sections" at bounding box center [139, 205] width 205 height 22
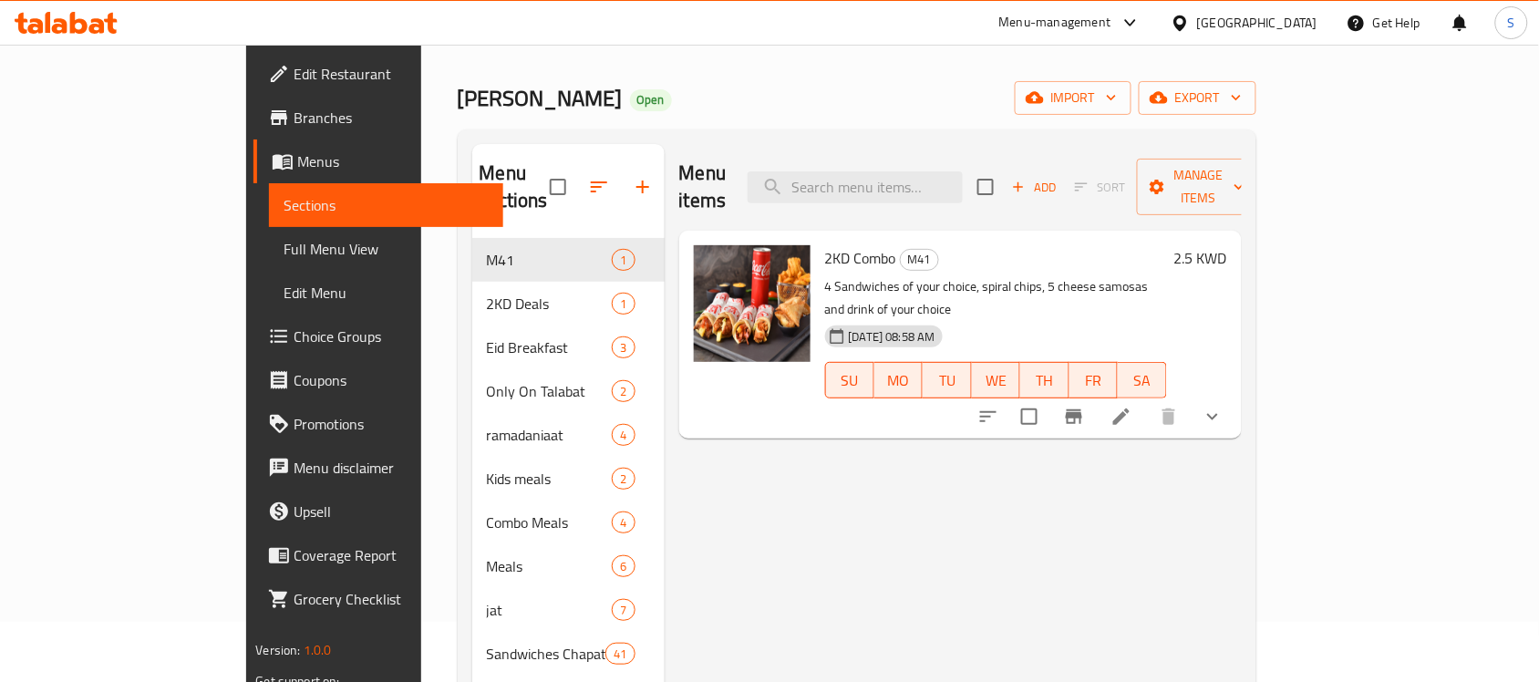
click at [1037, 199] on div "Menu items Add Sort Manage items" at bounding box center [960, 187] width 563 height 87
click at [963, 182] on input "search" at bounding box center [855, 187] width 215 height 32
paste input "Chapati Mortadella"
type input "Chapati Mortadella"
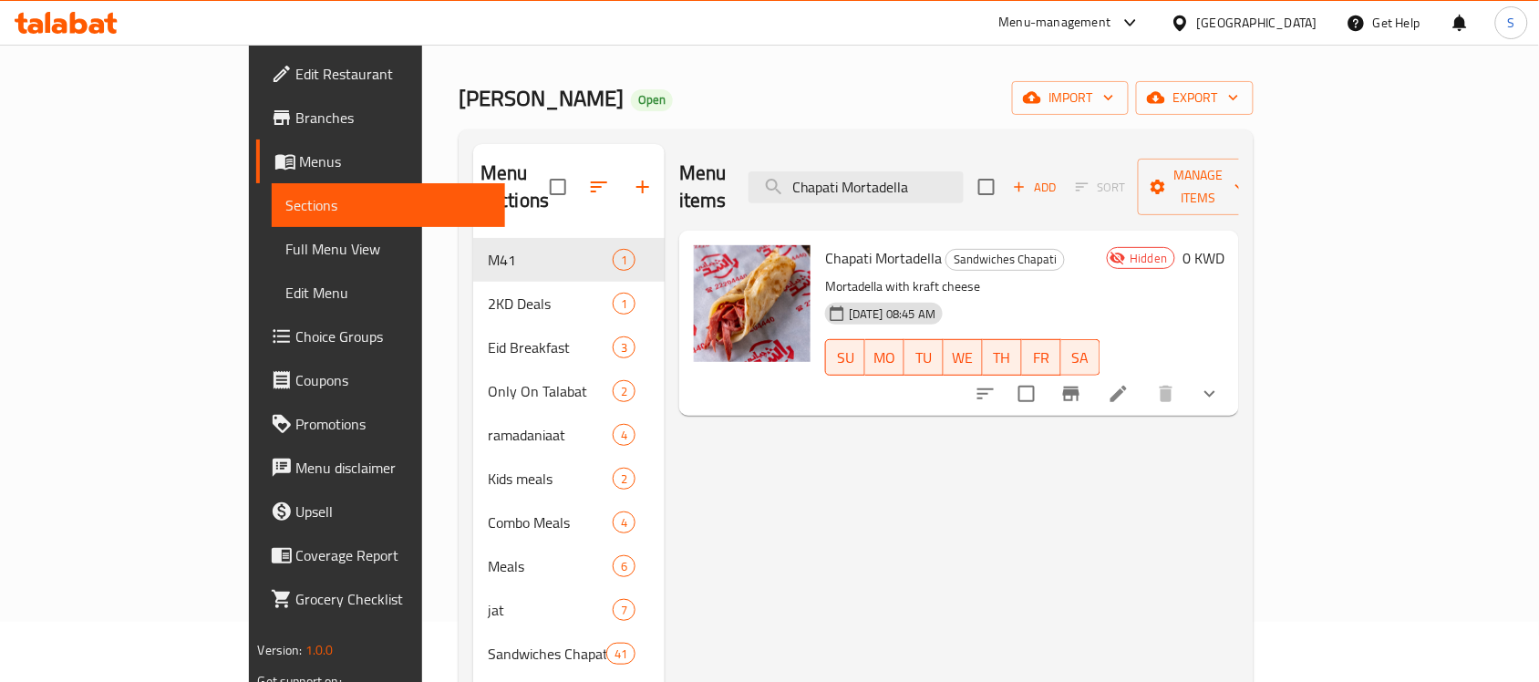
drag, startPoint x: 1027, startPoint y: 183, endPoint x: 597, endPoint y: 125, distance: 434.2
click at [598, 124] on div "Home / Restaurants management / Menus / Sections Chapatti Rashid Open import ex…" at bounding box center [856, 468] width 795 height 895
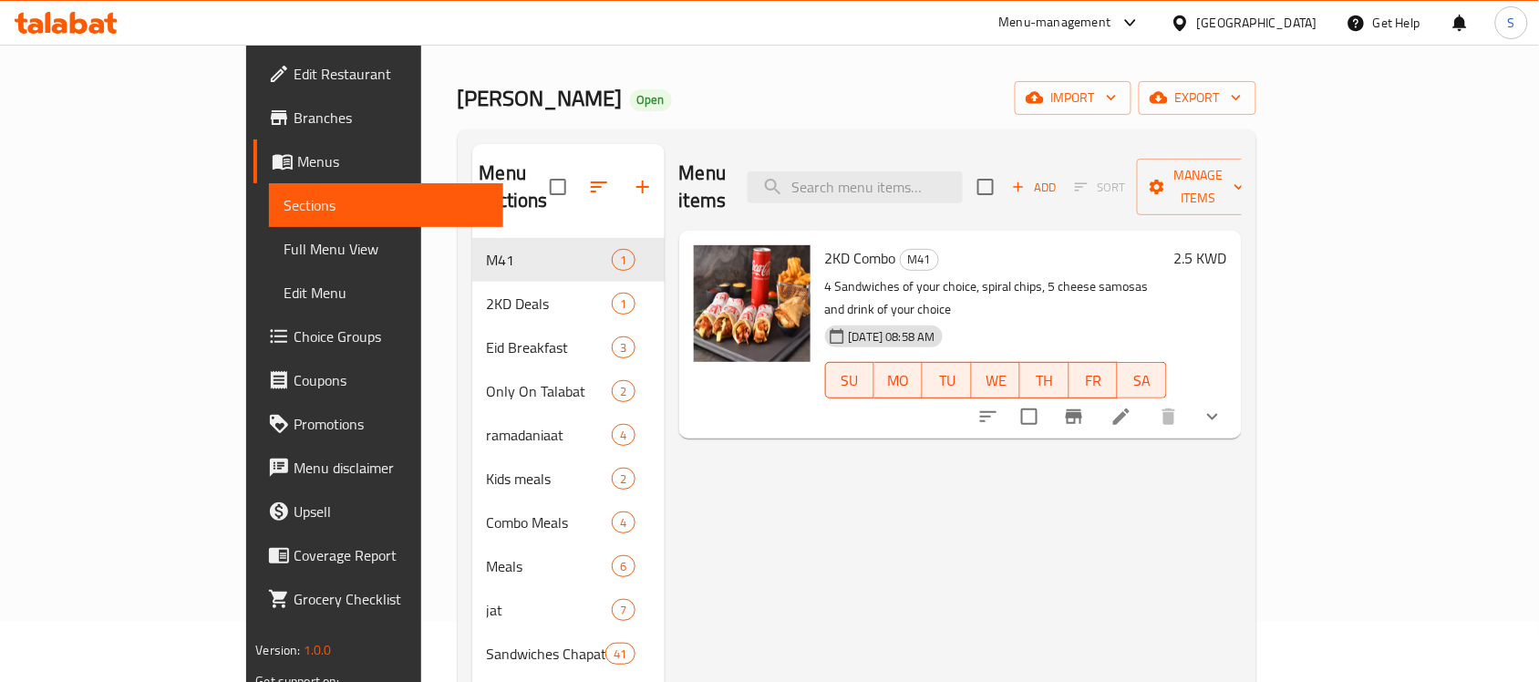
click at [786, 515] on div "Menu items Add Sort Manage items 2KD Combo M41 4 Sandwiches of your choice, spi…" at bounding box center [953, 523] width 577 height 758
click at [955, 150] on div "Menu items Add Sort Manage items" at bounding box center [960, 187] width 563 height 87
click at [942, 176] on input "search" at bounding box center [855, 187] width 215 height 32
paste input "Chapati Mortadella"
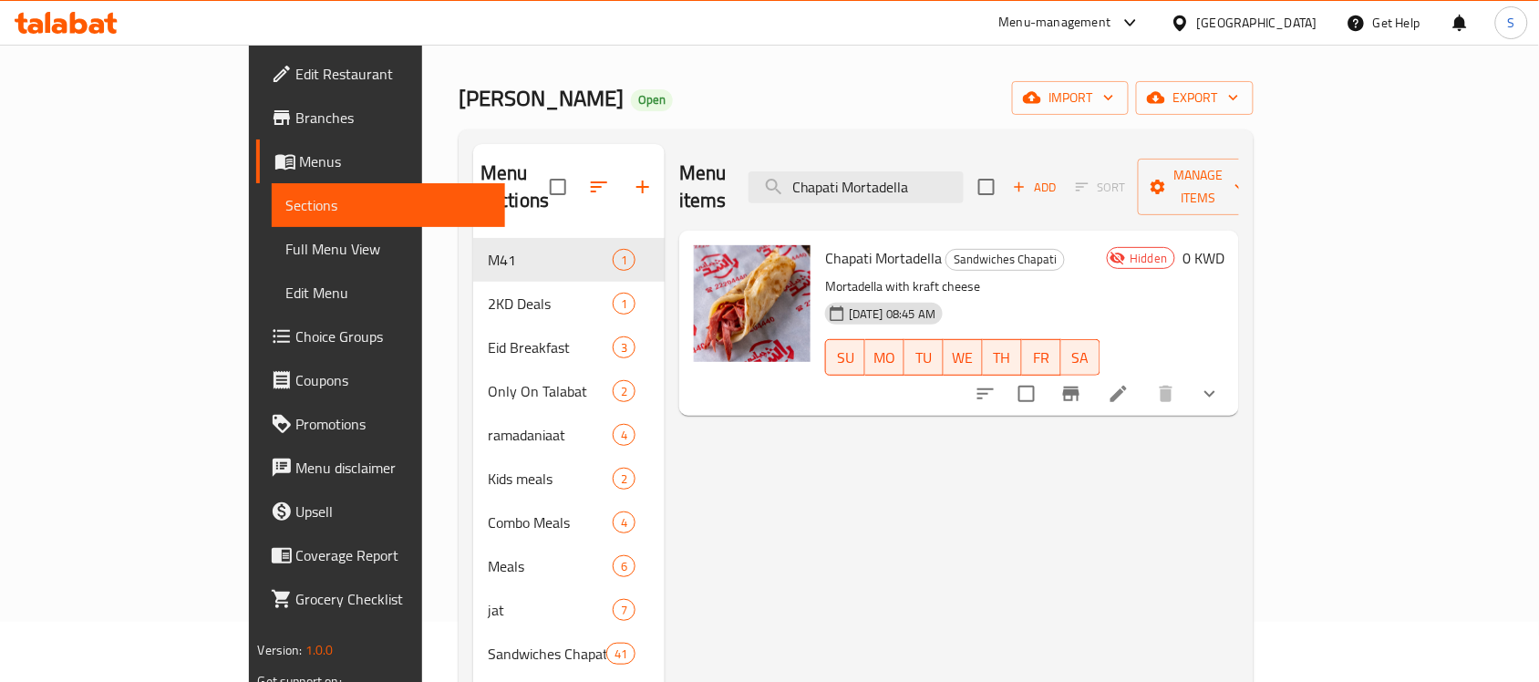
type input "Chapati Mortadella"
click at [1239, 480] on div "Menu items Chapati Mortadella Add Sort Manage items Chapati Mortadella Sandwich…" at bounding box center [952, 523] width 574 height 758
click at [940, 178] on input "Chapati Mortadella" at bounding box center [855, 187] width 215 height 32
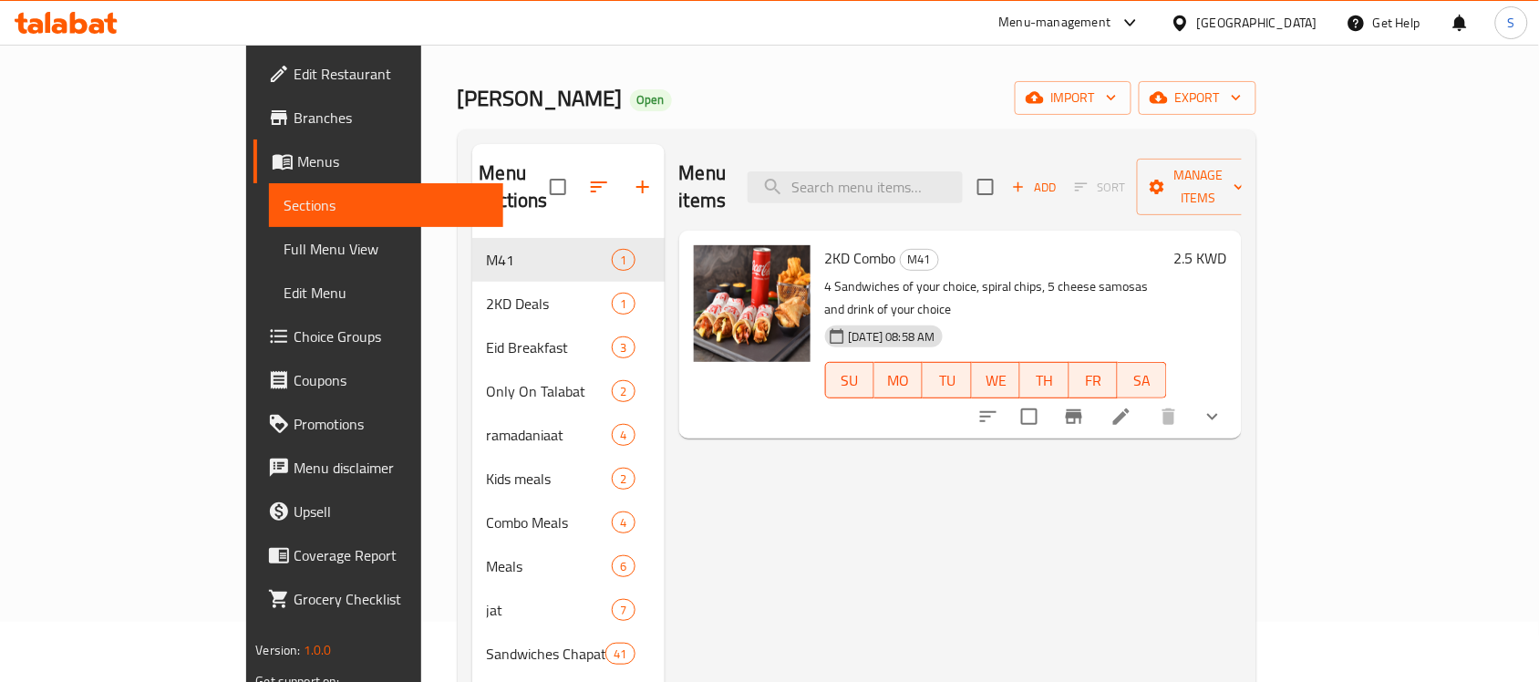
click at [996, 575] on div "Menu items Add Sort Manage items 2KD Combo M41 4 Sandwiches of your choice, spi…" at bounding box center [953, 523] width 577 height 758
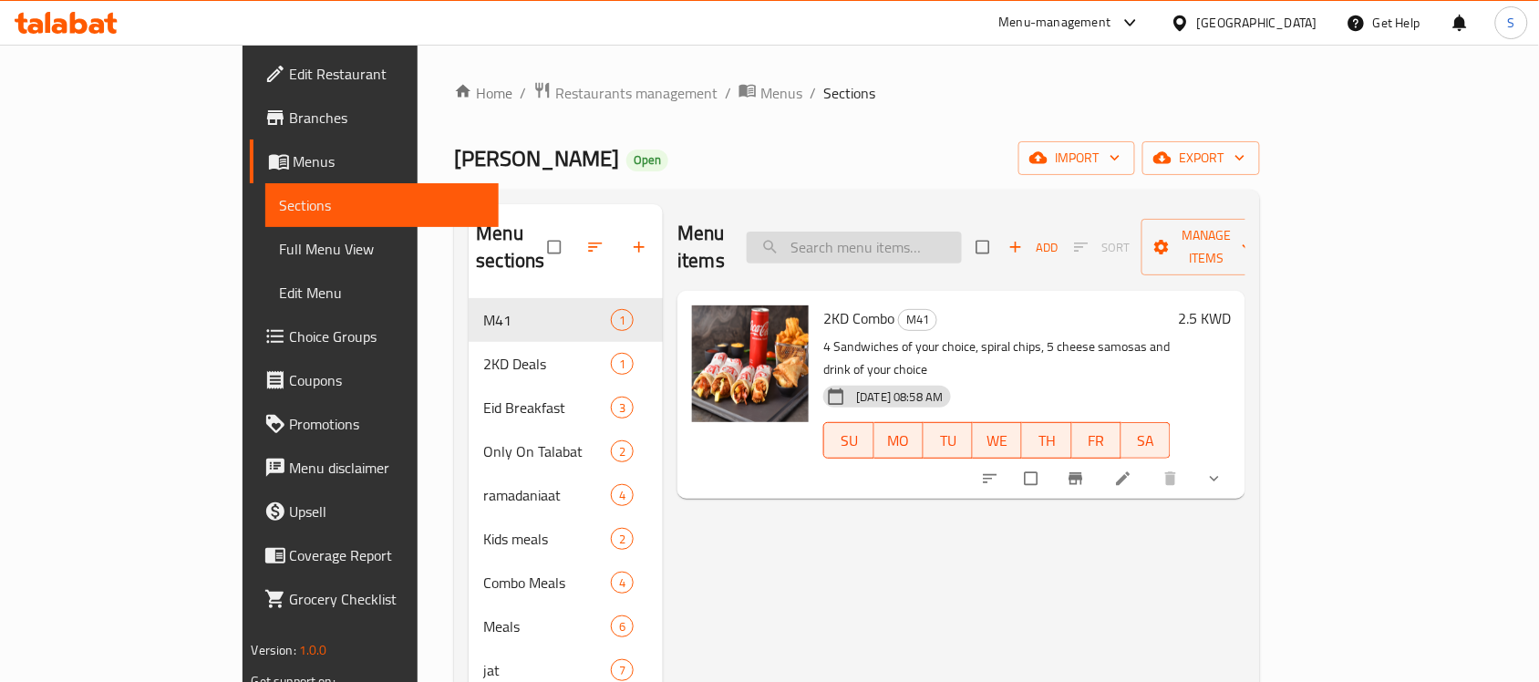
click at [881, 243] on input "search" at bounding box center [854, 248] width 215 height 32
paste input "Chapati Mortadella"
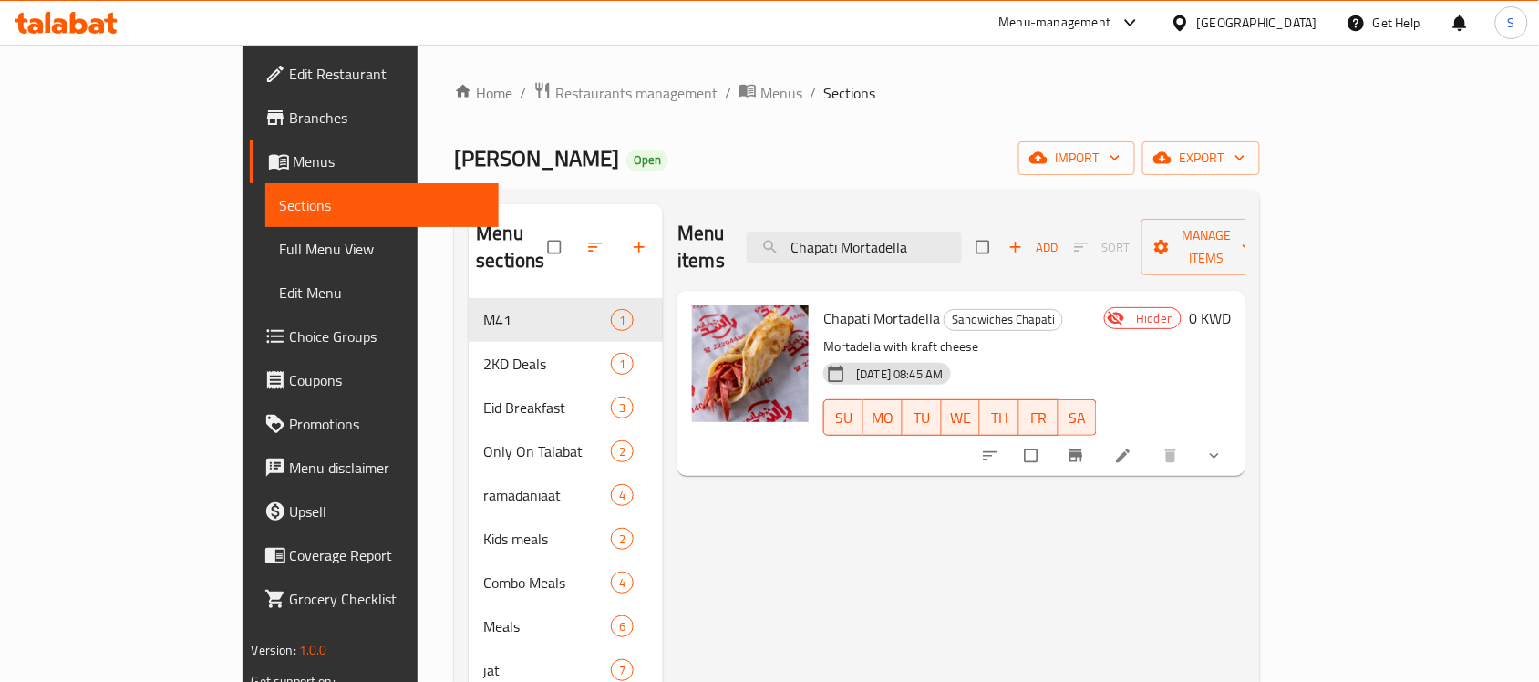
type input "Chapati Mortadella"
click at [886, 235] on input "Chapati Mortadella" at bounding box center [854, 248] width 215 height 32
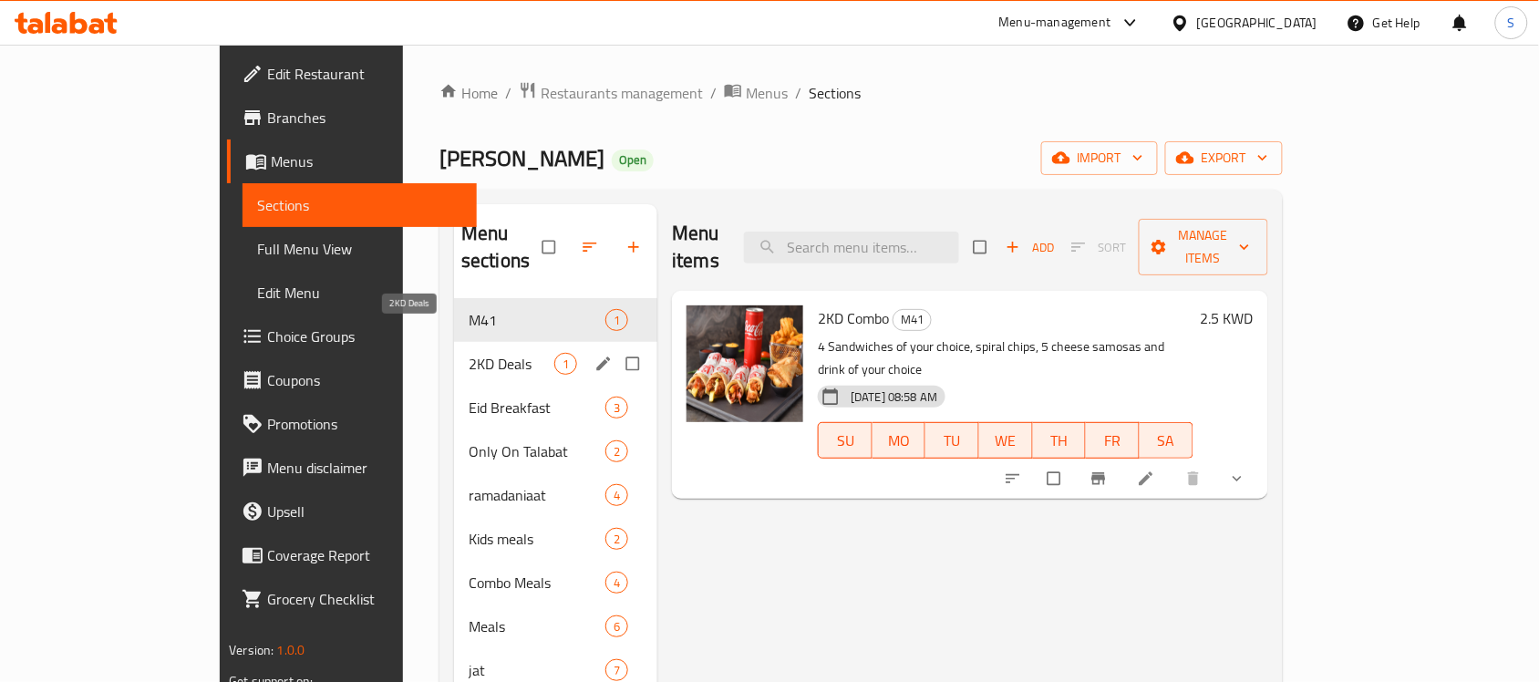
click at [469, 353] on span "2KD Deals" at bounding box center [512, 364] width 86 height 22
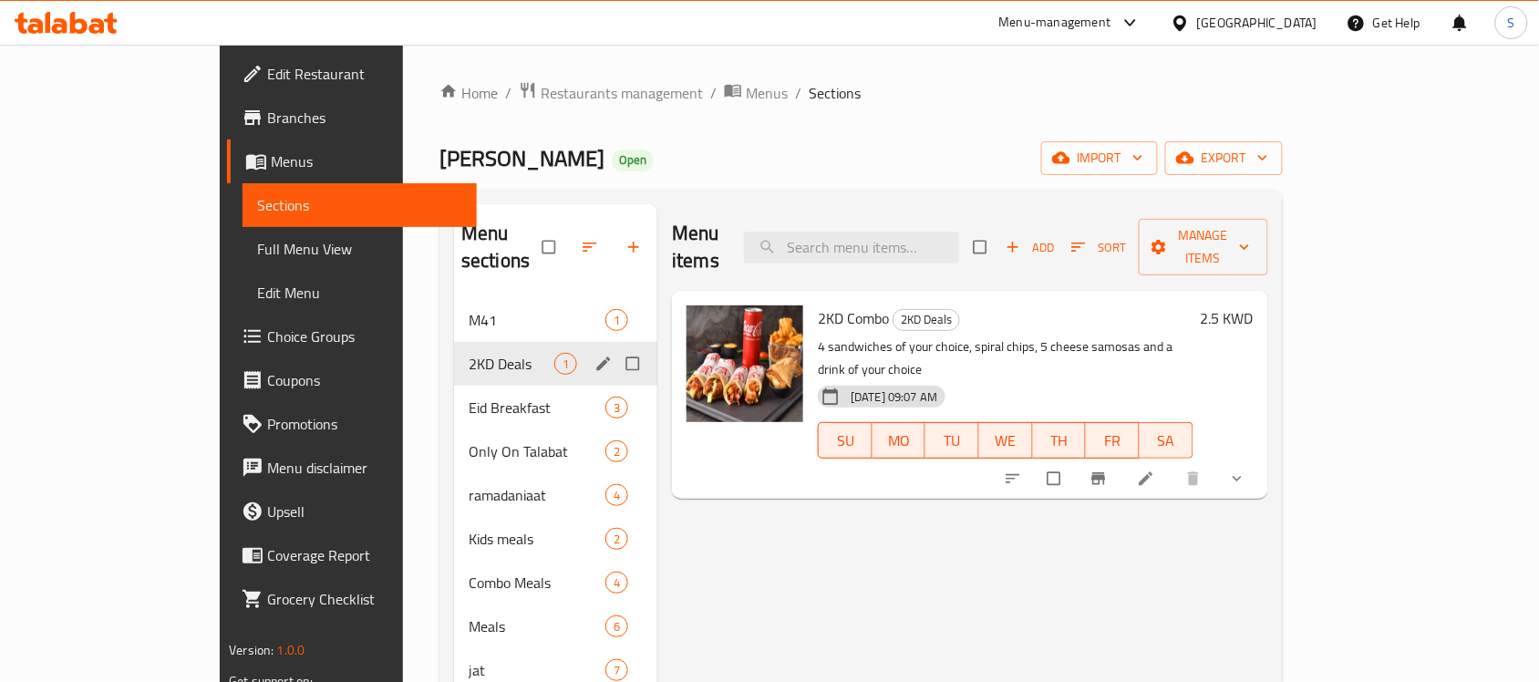
click at [454, 342] on div "2KD Deals 1" at bounding box center [555, 364] width 203 height 44
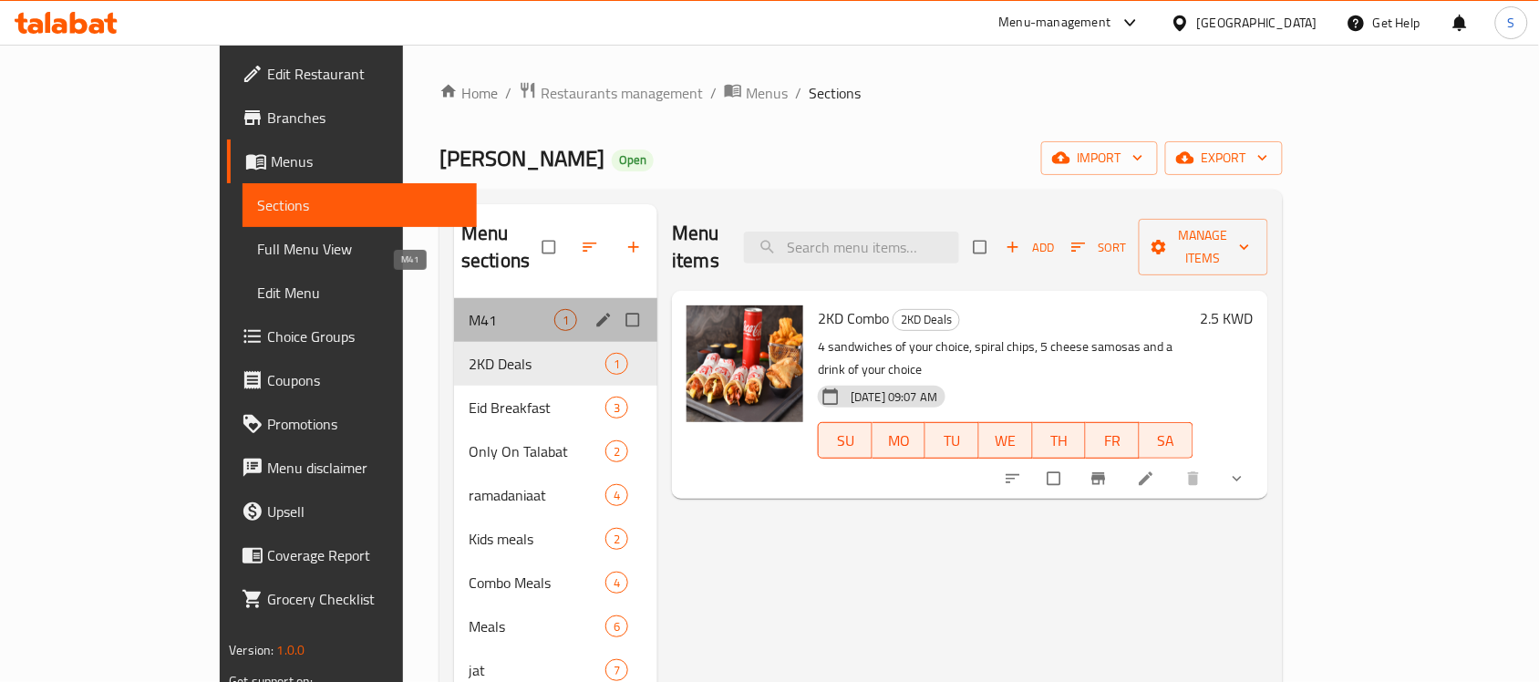
click at [469, 309] on span "M41" at bounding box center [512, 320] width 86 height 22
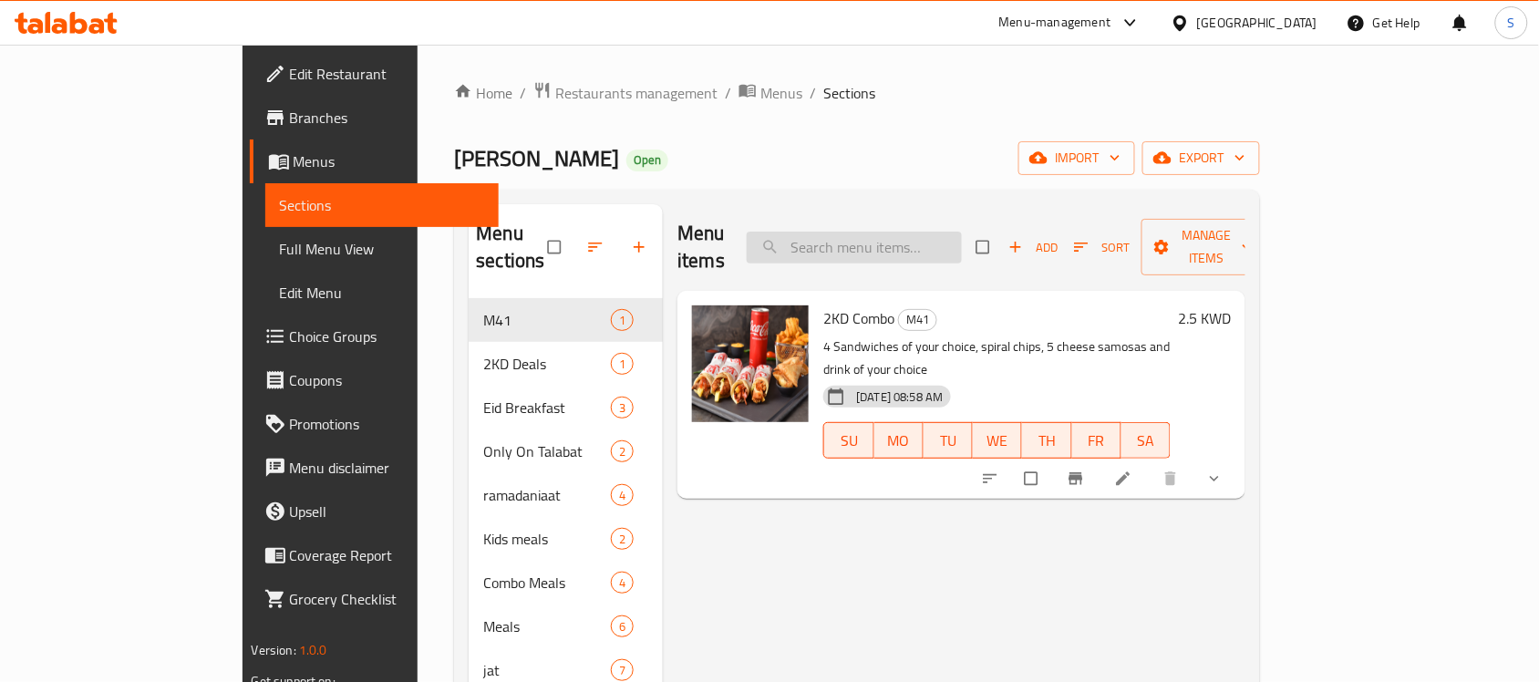
click at [914, 232] on input "search" at bounding box center [854, 248] width 215 height 32
paste input "Chapati Mortadella"
type input "Chapati Mortadella"
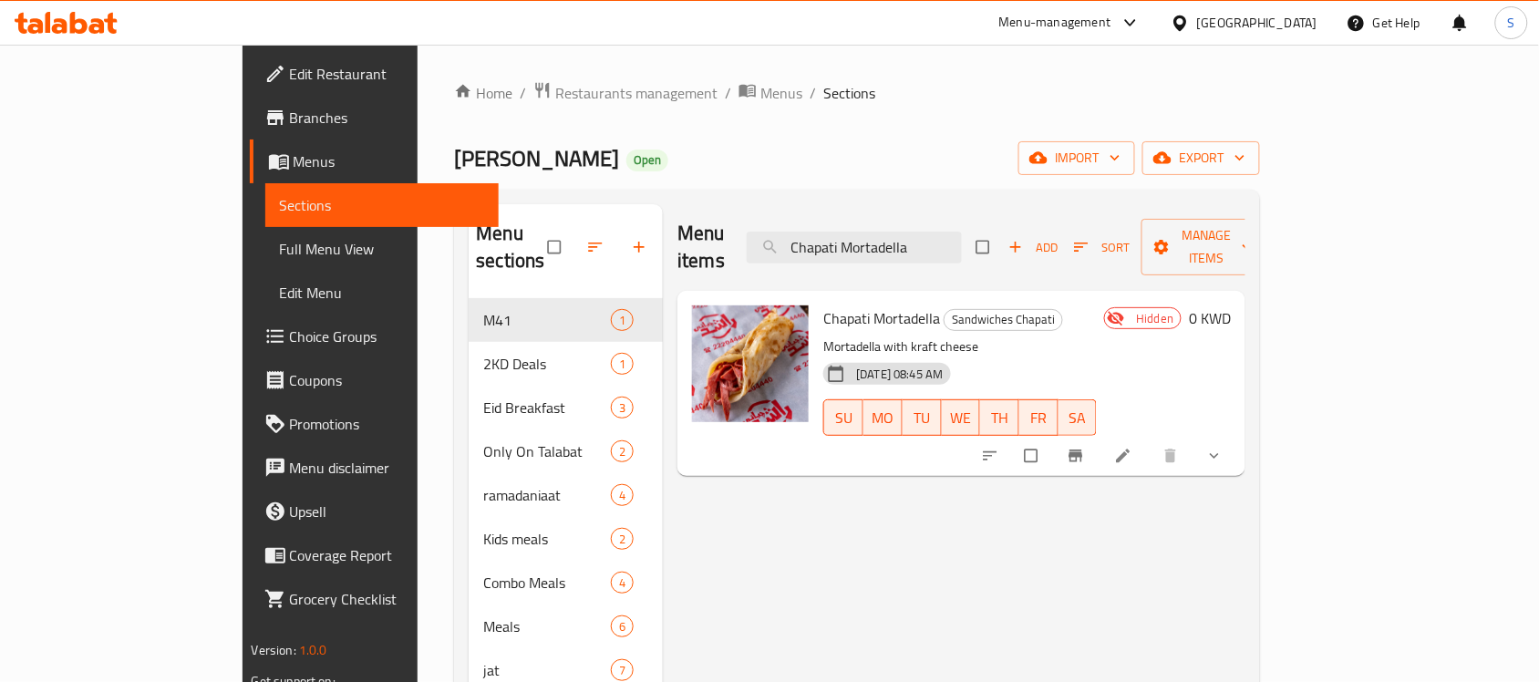
drag, startPoint x: 994, startPoint y: 234, endPoint x: 599, endPoint y: 219, distance: 395.1
click at [599, 219] on div "Menu sections M41 1 2KD Deals 1 Eid Breakfast 3 Only On Talabat 2 ramadaniaat 4…" at bounding box center [857, 583] width 777 height 758
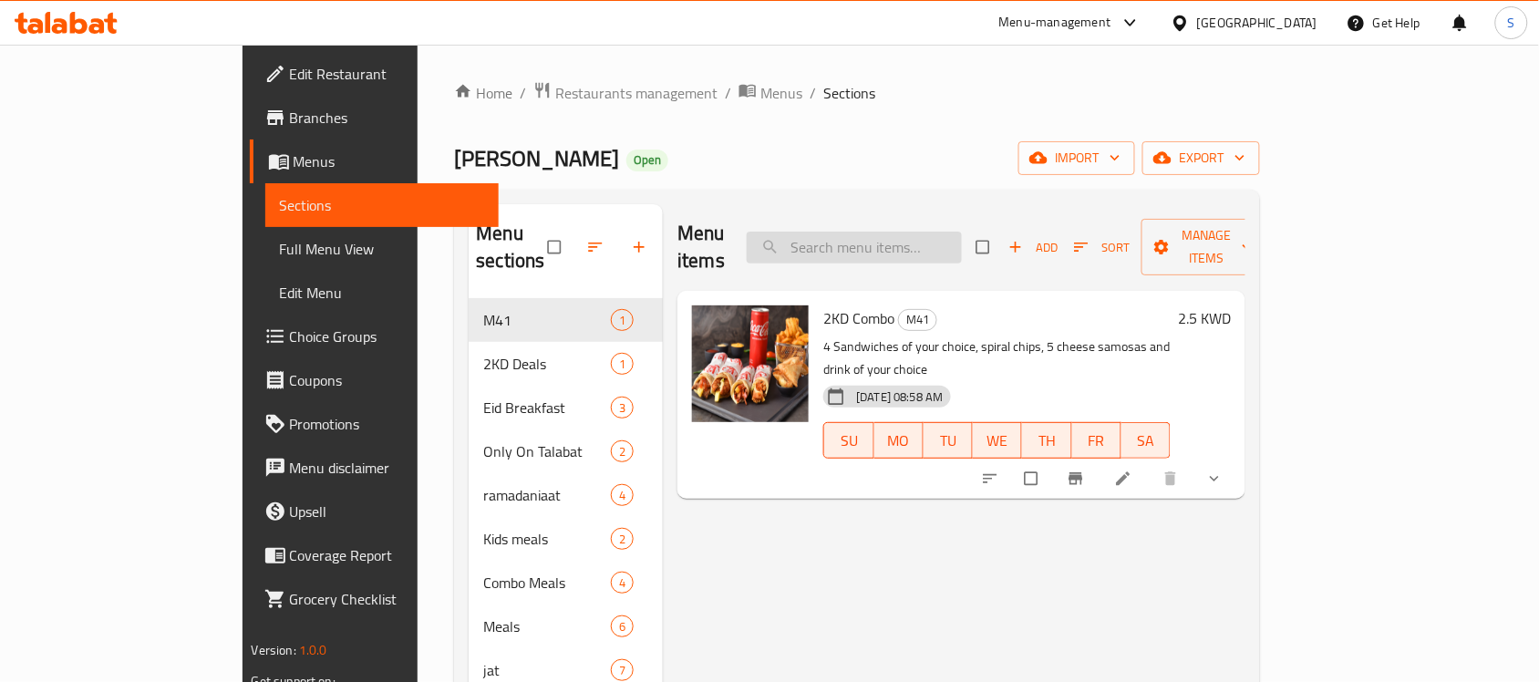
click at [900, 232] on input "search" at bounding box center [854, 248] width 215 height 32
paste input "Chapati Mortadella"
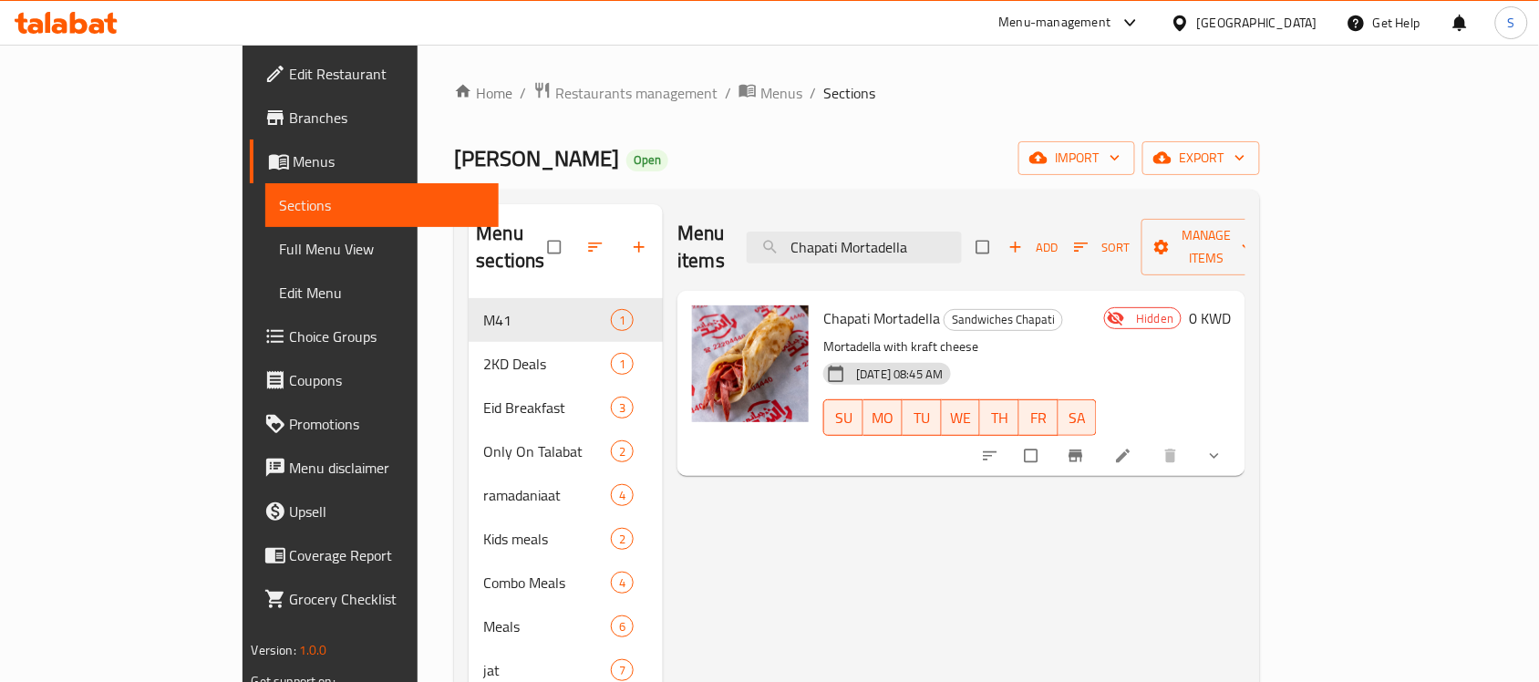
type input "Chapati Mortadella"
click at [962, 237] on input "Chapati Mortadella" at bounding box center [854, 248] width 215 height 32
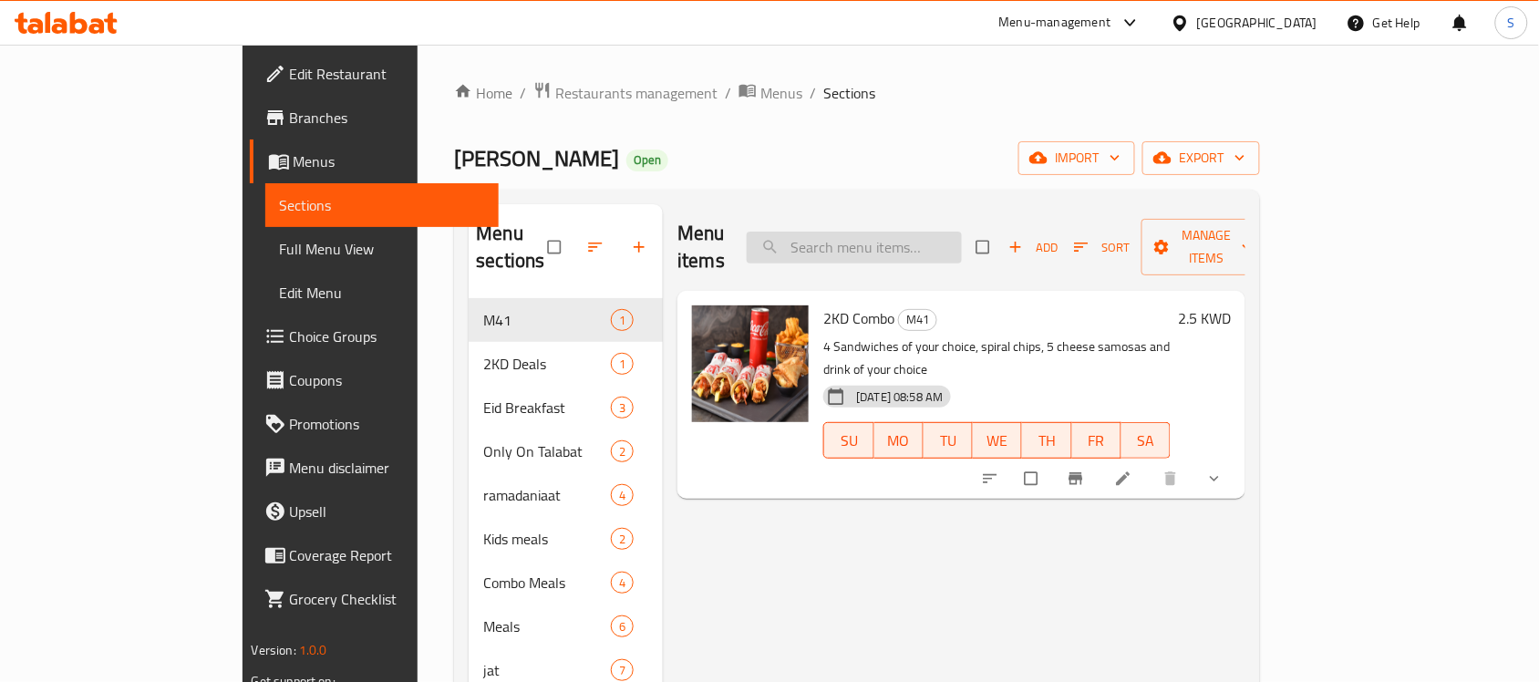
click at [905, 232] on input "search" at bounding box center [854, 248] width 215 height 32
paste input "Chapati Mortadella"
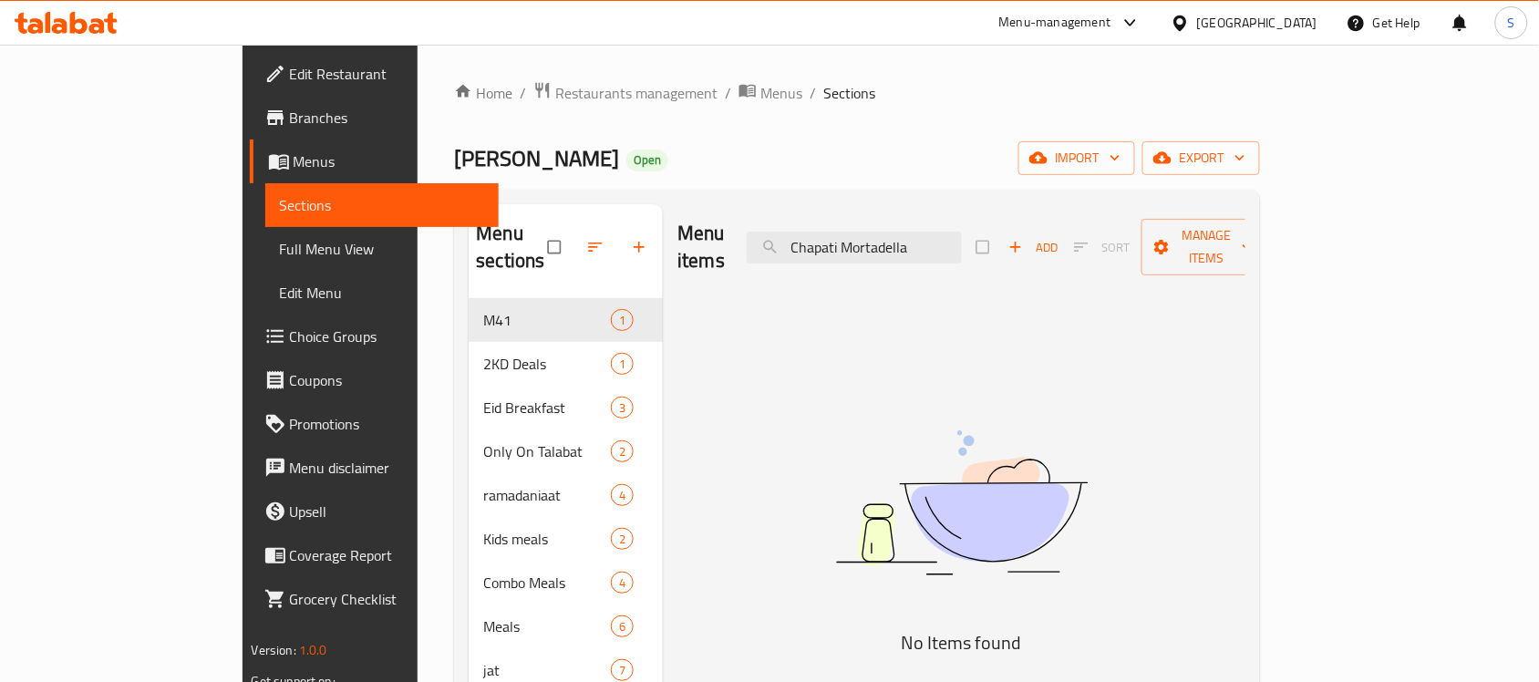
type input "Chapati Mortadella"
